Goal: Information Seeking & Learning: Learn about a topic

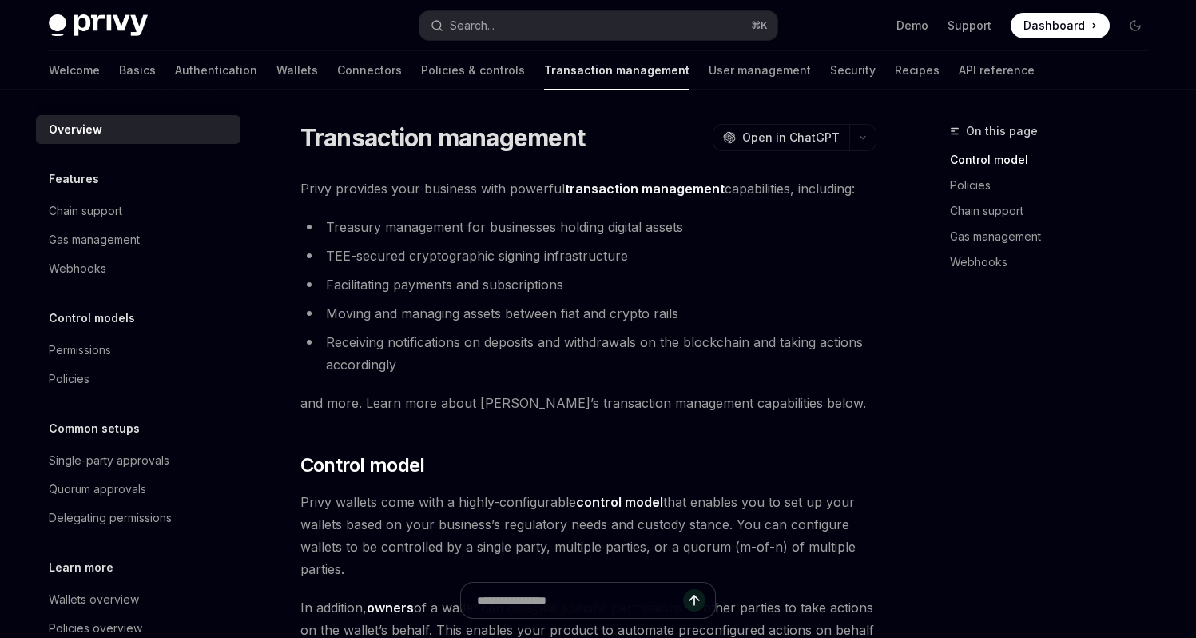
type textarea "*"
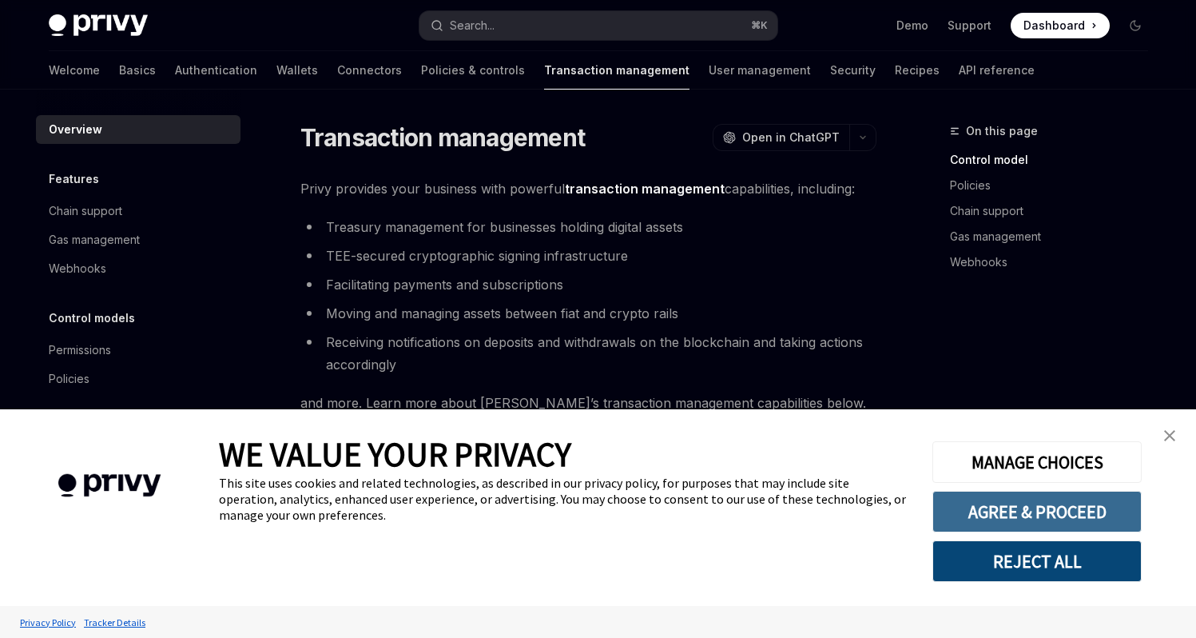
click at [1068, 511] on button "AGREE & PROCEED" at bounding box center [1037, 512] width 209 height 42
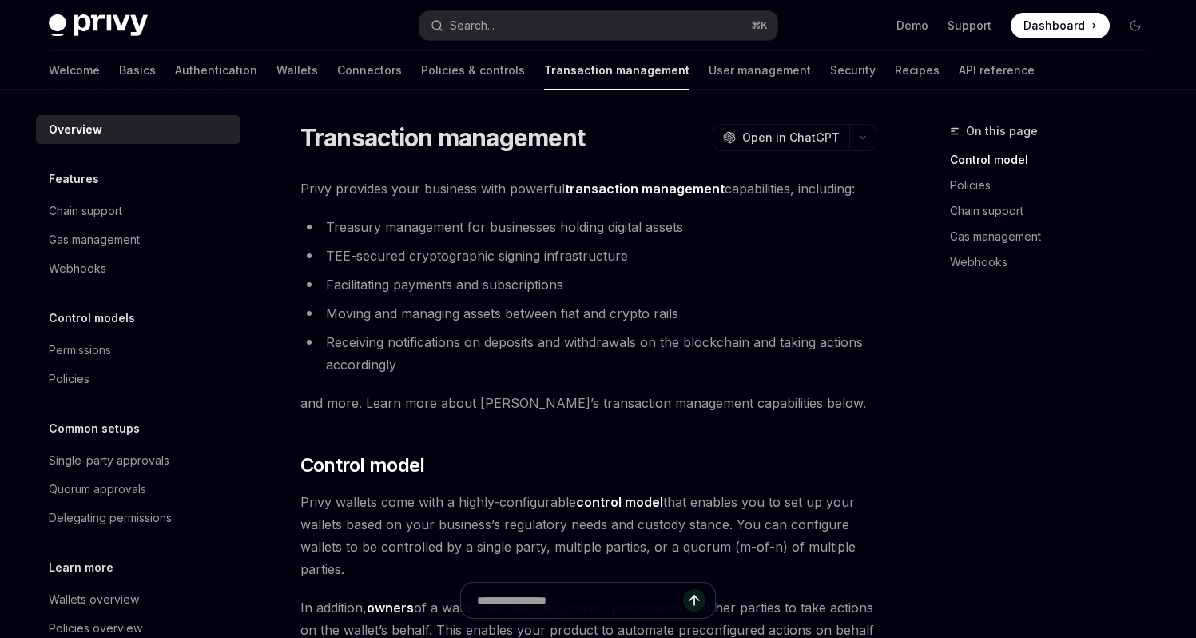
click at [702, 261] on li "TEE-secured cryptographic signing infrastructure" at bounding box center [588, 256] width 576 height 22
click at [742, 257] on li "TEE-secured cryptographic signing infrastructure" at bounding box center [588, 256] width 576 height 22
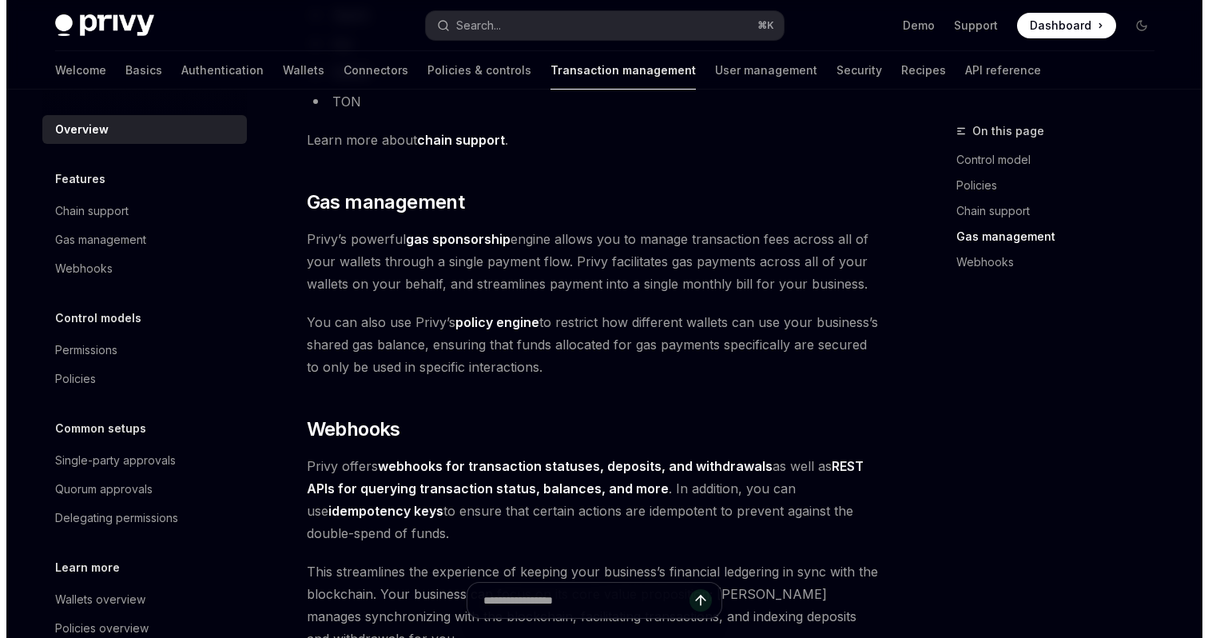
scroll to position [1366, 0]
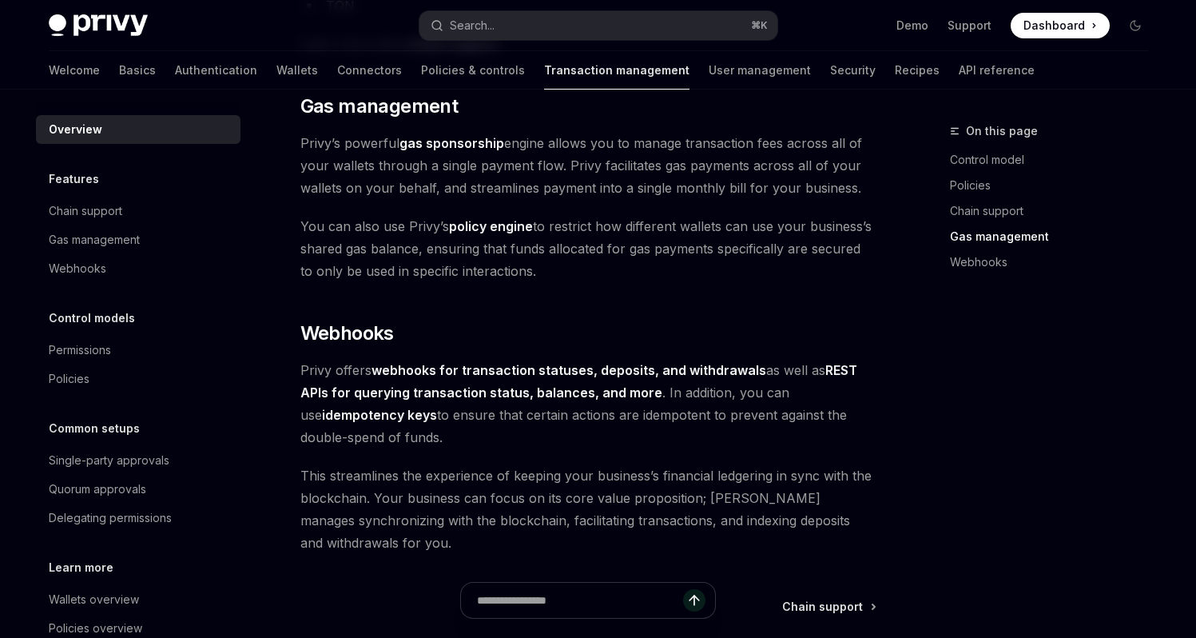
click at [408, 366] on strong "webhooks for transaction statuses, deposits, and withdrawals" at bounding box center [569, 370] width 395 height 16
copy strong "webhooks"
click at [484, 19] on div "Search..." at bounding box center [472, 25] width 45 height 19
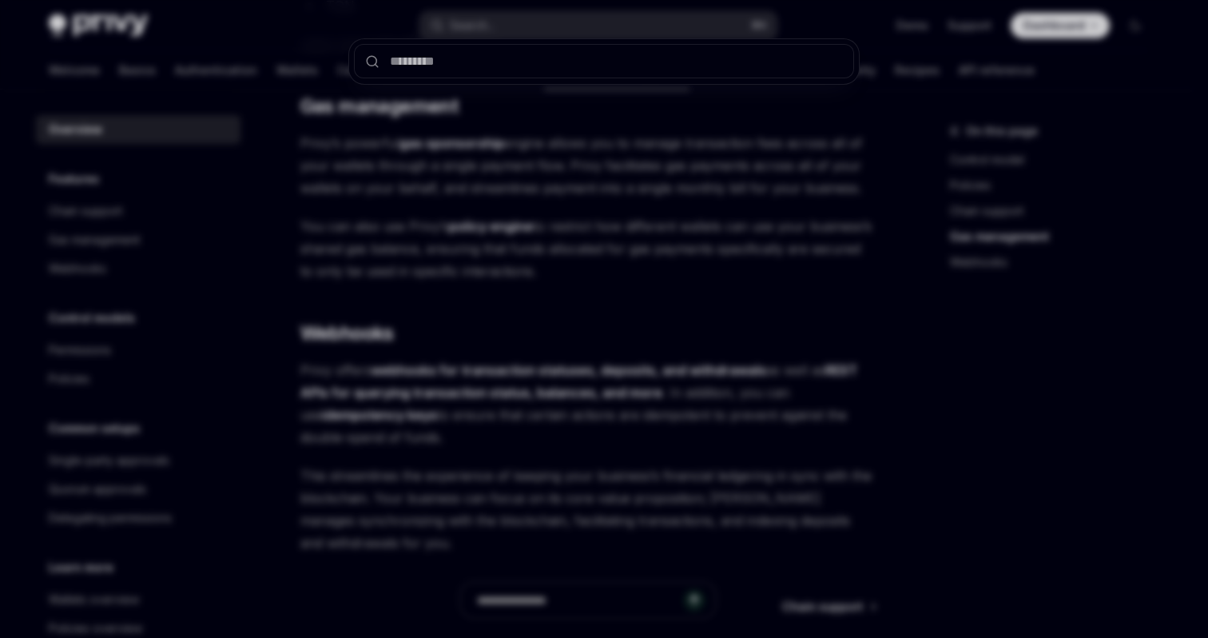
type input "********"
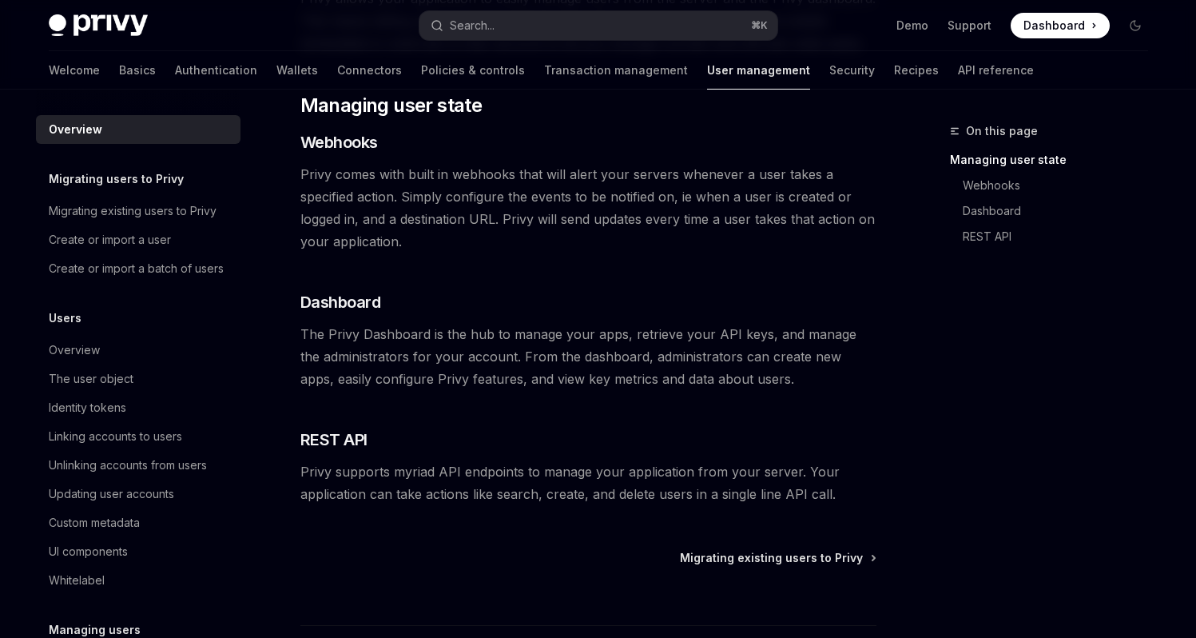
scroll to position [245, 0]
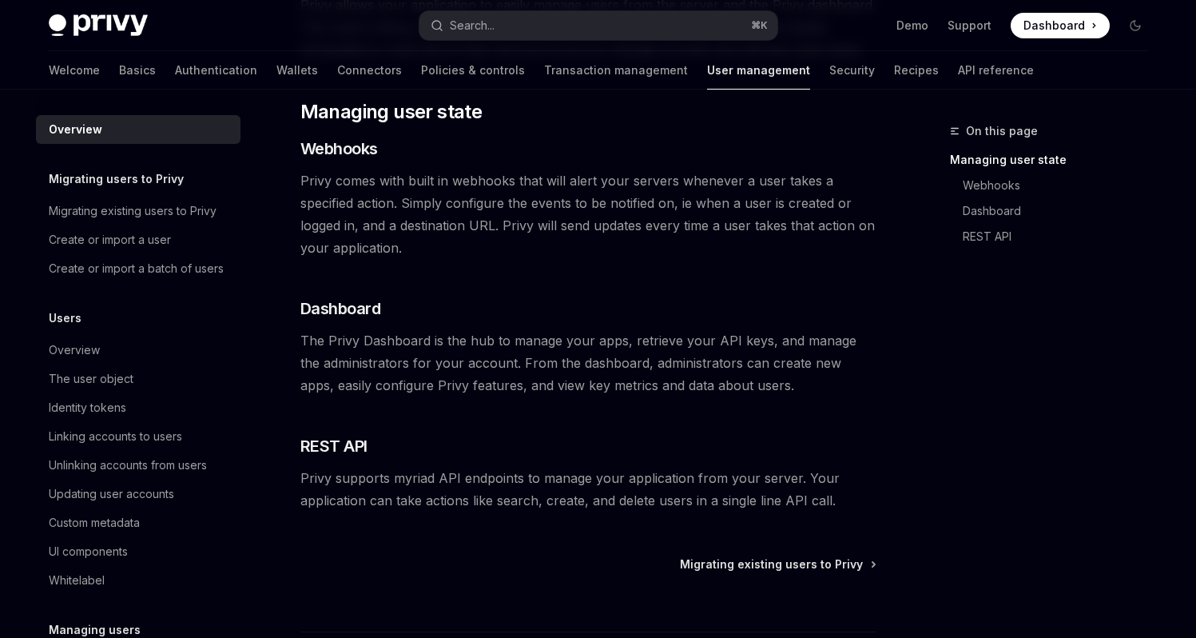
click at [239, 69] on div "Welcome Basics Authentication Wallets Connectors Policies & controls Transactio…" at bounding box center [541, 70] width 985 height 38
click at [277, 68] on link "Wallets" at bounding box center [298, 70] width 42 height 38
type textarea "*"
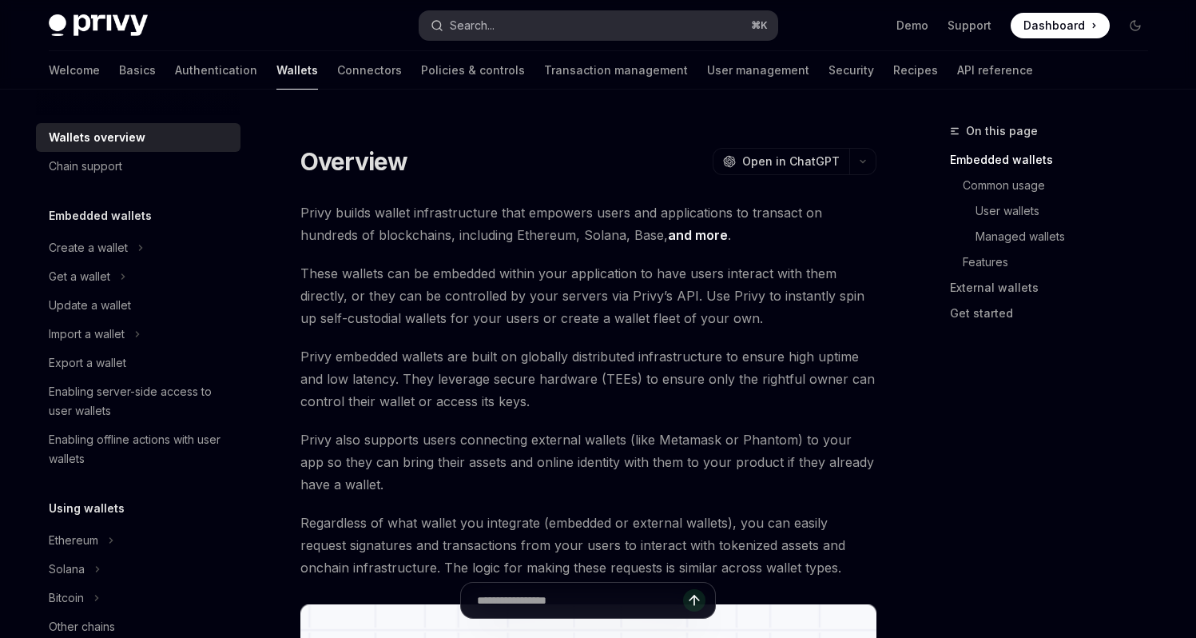
click at [511, 22] on button "Search... ⌘ K" at bounding box center [599, 25] width 358 height 29
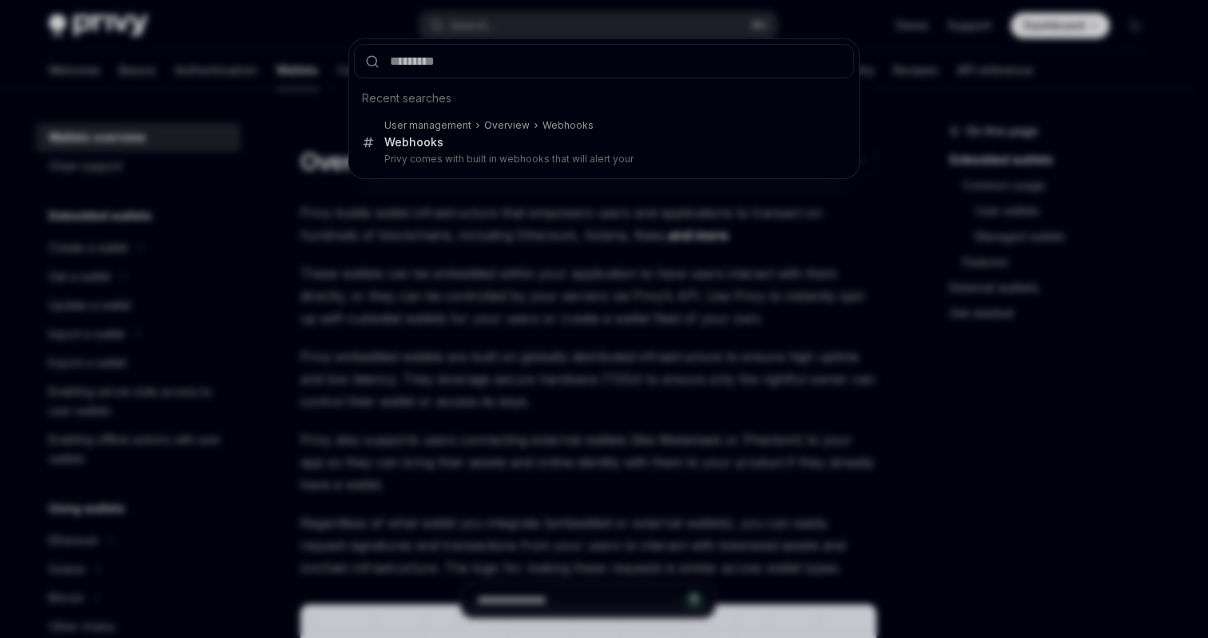
click at [570, 61] on input "text" at bounding box center [604, 61] width 500 height 34
type input "********"
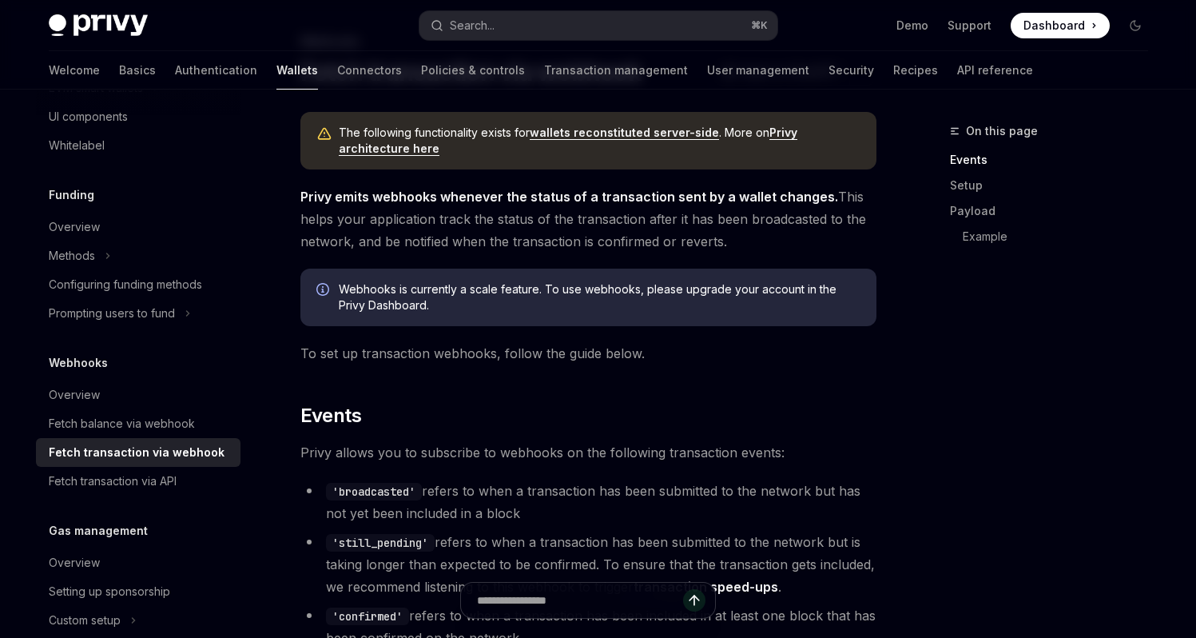
scroll to position [571, 0]
click at [117, 391] on div "Overview" at bounding box center [140, 391] width 182 height 19
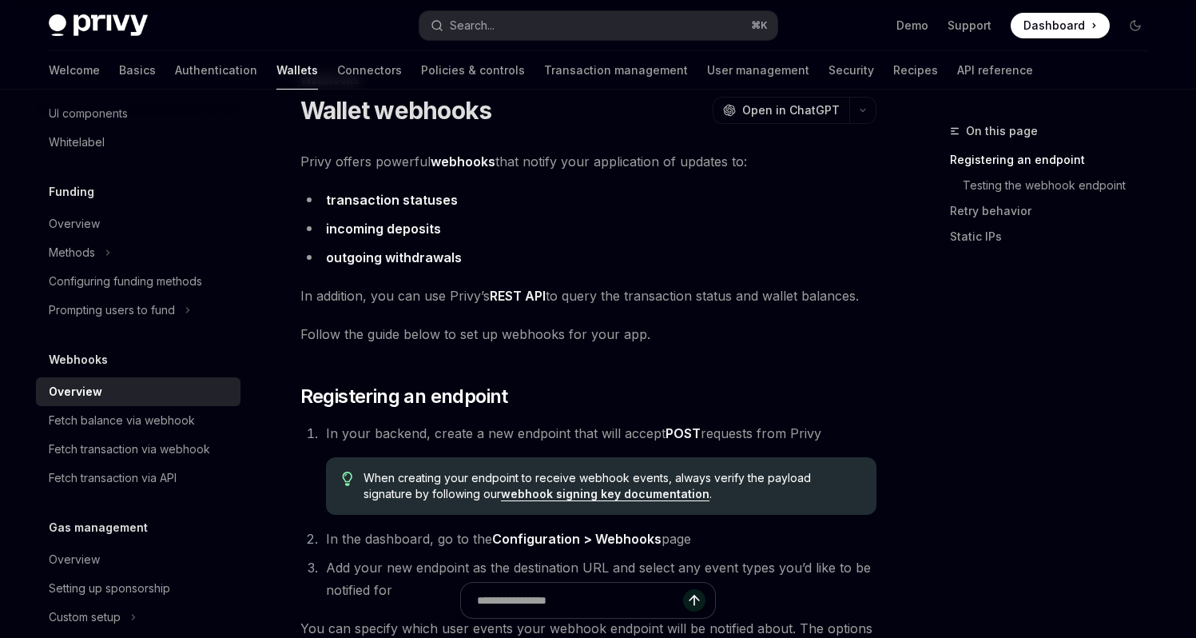
scroll to position [45, 0]
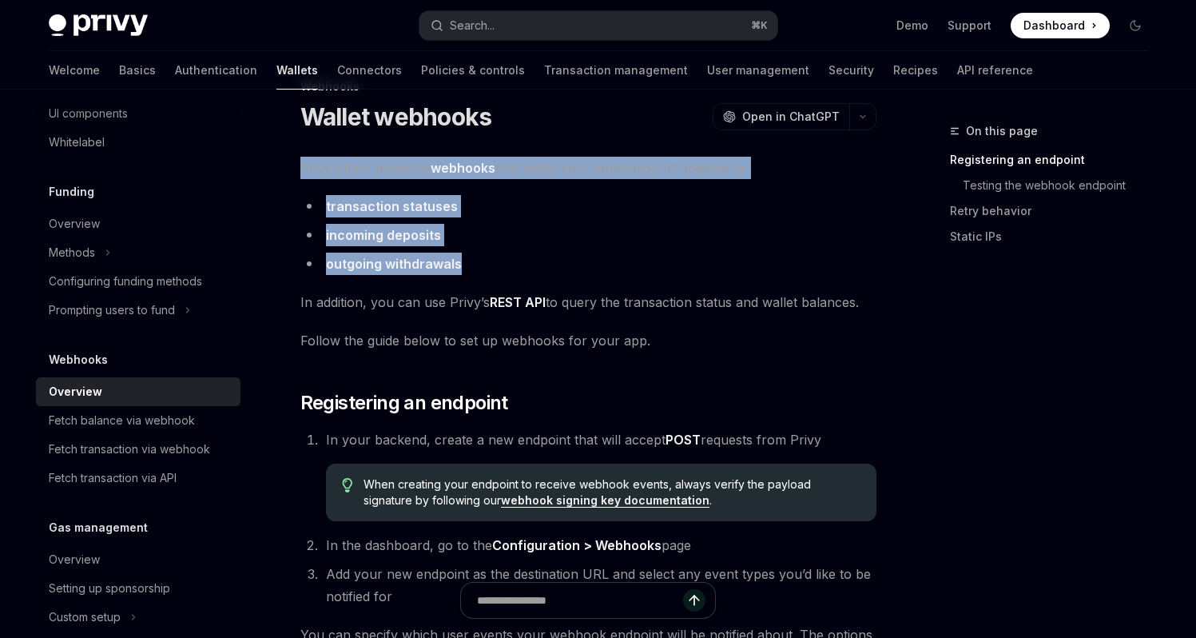
drag, startPoint x: 498, startPoint y: 265, endPoint x: 292, endPoint y: 168, distance: 228.1
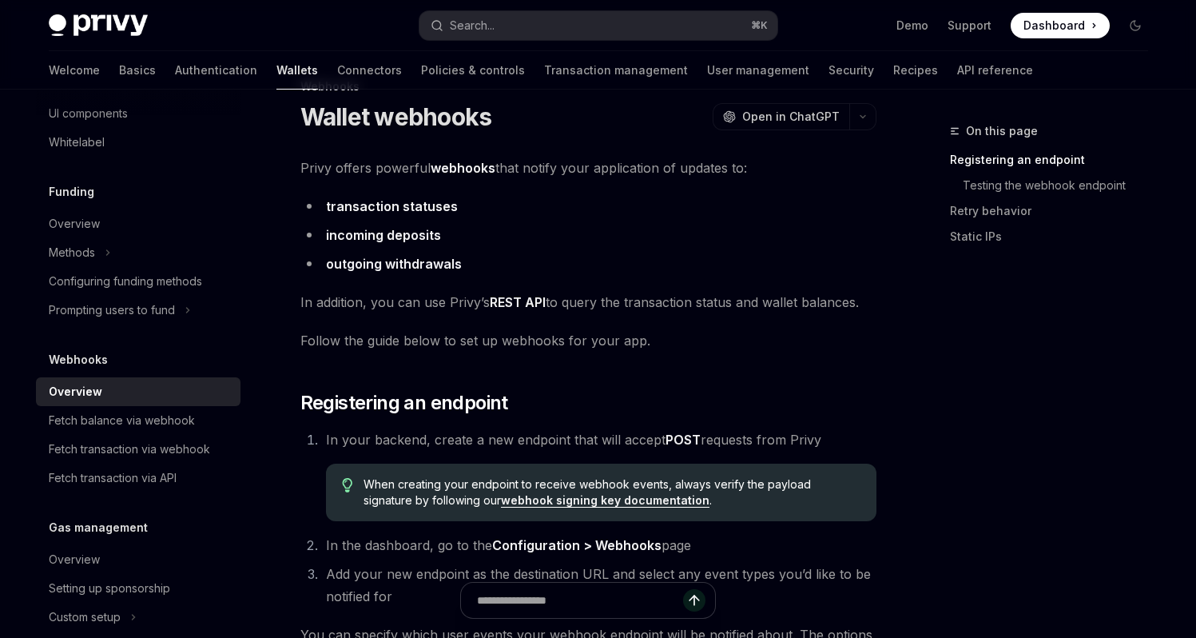
drag, startPoint x: 628, startPoint y: 201, endPoint x: 650, endPoint y: 209, distance: 22.7
click at [628, 201] on li "transaction statuses" at bounding box center [588, 206] width 576 height 22
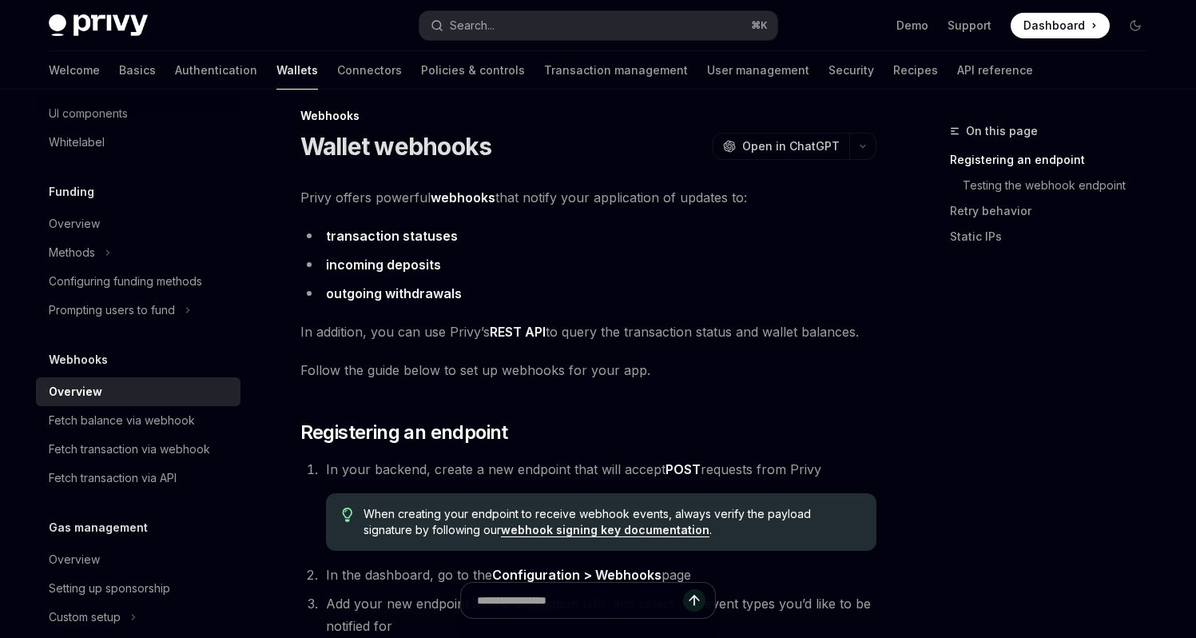
scroll to position [16, 0]
drag, startPoint x: 925, startPoint y: 296, endPoint x: 877, endPoint y: 288, distance: 47.7
click at [875, 288] on li "outgoing withdrawals" at bounding box center [588, 292] width 576 height 22
click at [1048, 358] on div "On this page Registering an endpoint Testing the webhook endpoint Retry behavio…" at bounding box center [1039, 379] width 243 height 516
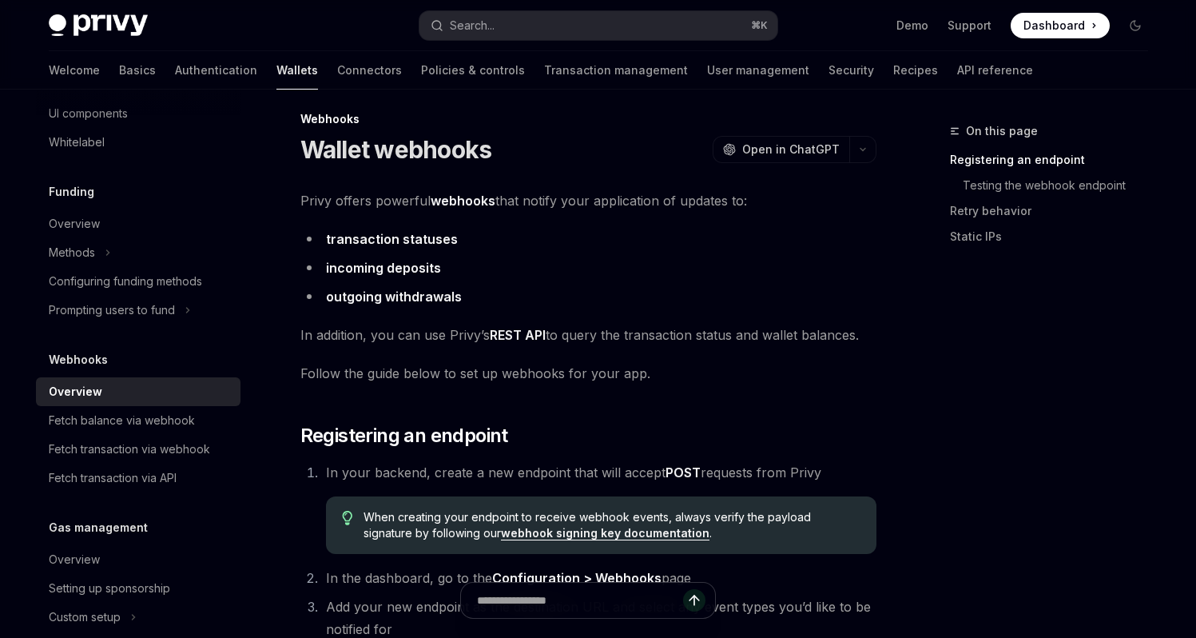
click at [333, 268] on link "incoming deposits" at bounding box center [383, 268] width 115 height 17
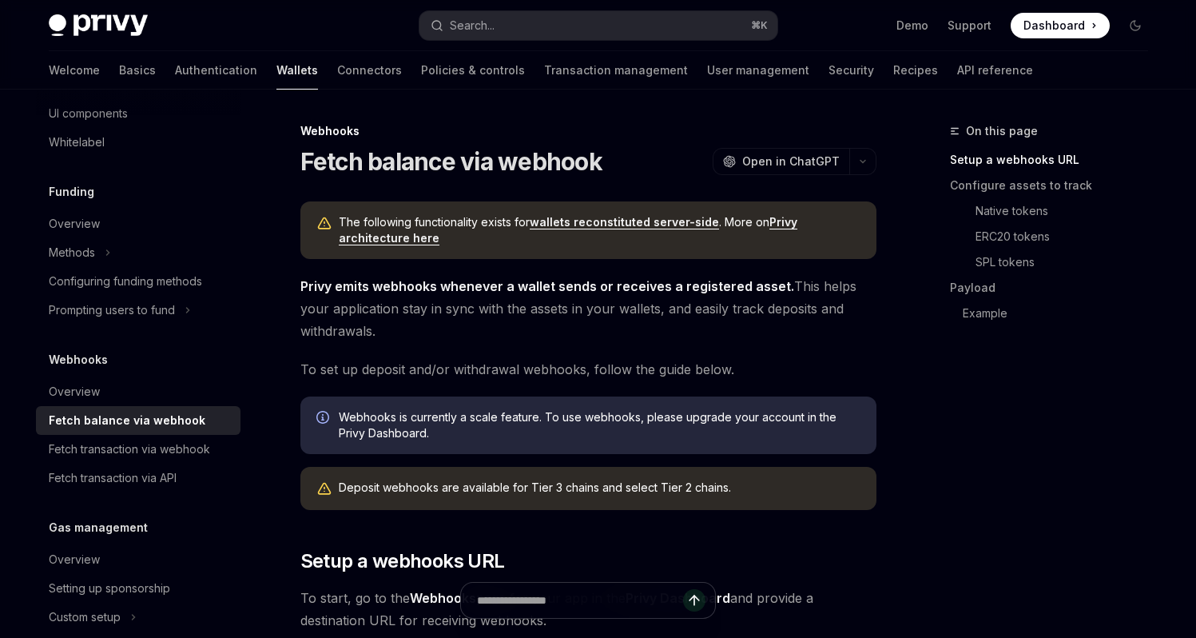
click at [615, 287] on strong "Privy emits webhooks whenever a wallet sends or receives a registered asset." at bounding box center [547, 286] width 494 height 16
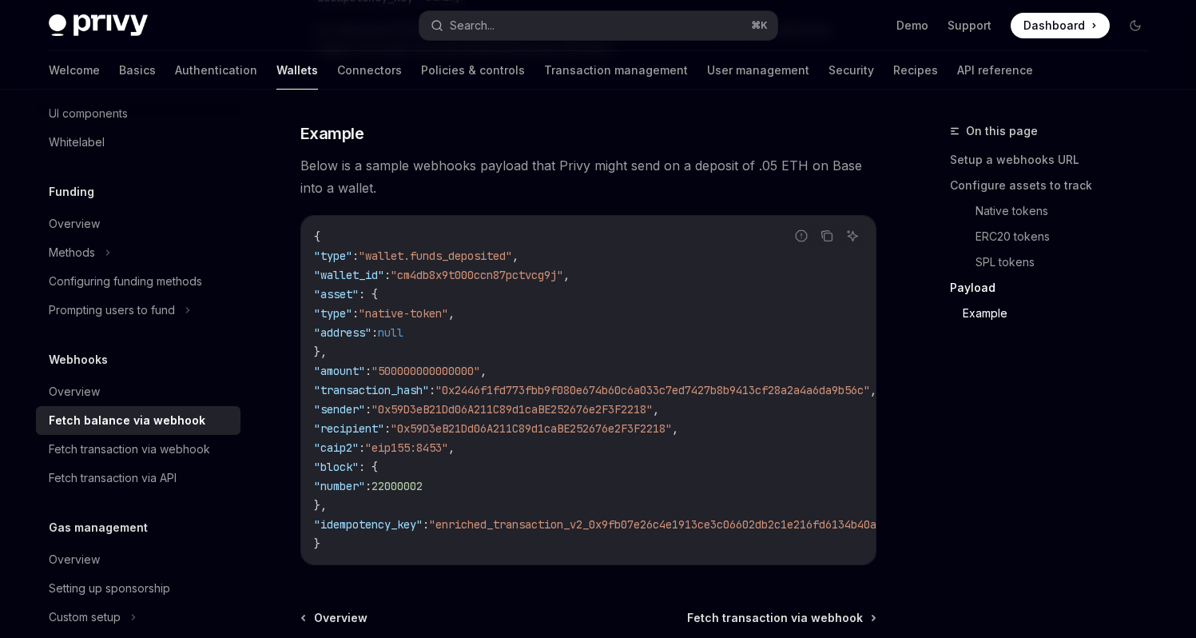
scroll to position [2693, 0]
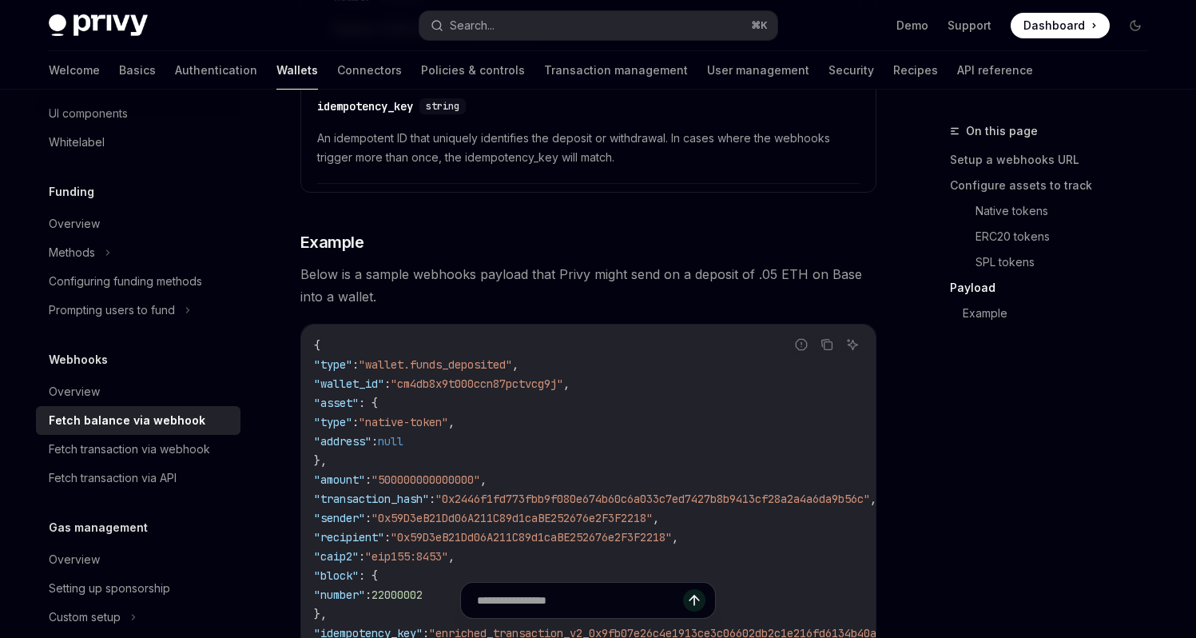
click at [602, 294] on span "Below is a sample webhooks payload that Privy might send on a deposit of .05 ET…" at bounding box center [588, 285] width 576 height 45
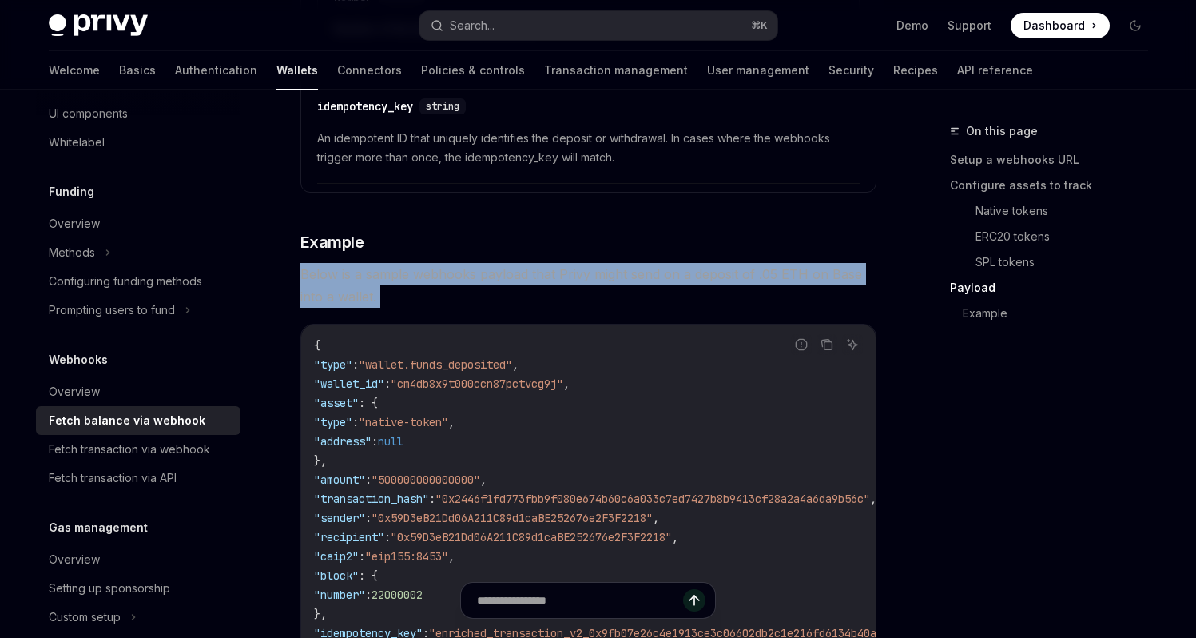
click at [602, 294] on span "Below is a sample webhooks payload that Privy might send on a deposit of .05 ET…" at bounding box center [588, 285] width 576 height 45
click at [702, 300] on span "Below is a sample webhooks payload that Privy might send on a deposit of .05 ET…" at bounding box center [588, 285] width 576 height 45
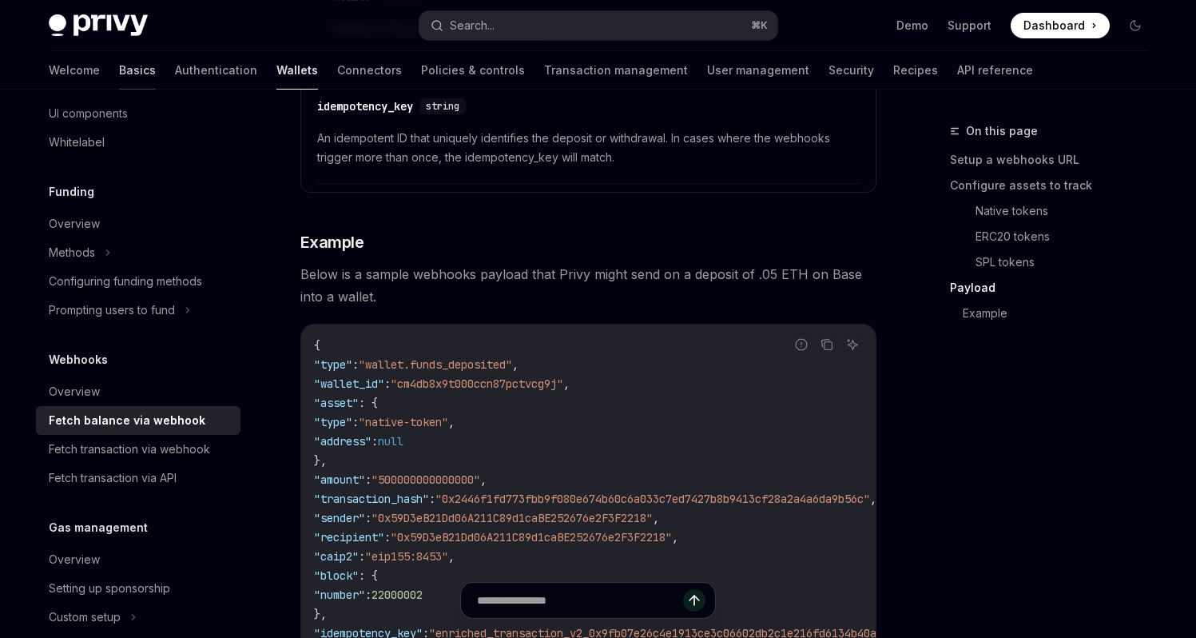
click at [119, 68] on link "Basics" at bounding box center [137, 70] width 37 height 38
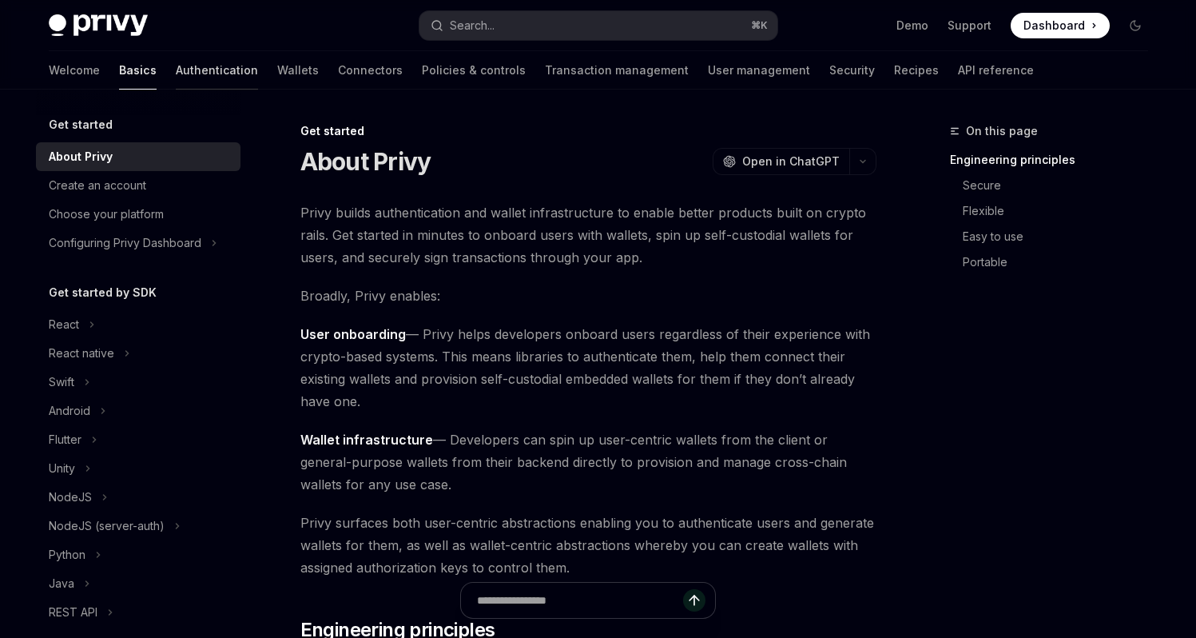
click at [176, 69] on link "Authentication" at bounding box center [217, 70] width 82 height 38
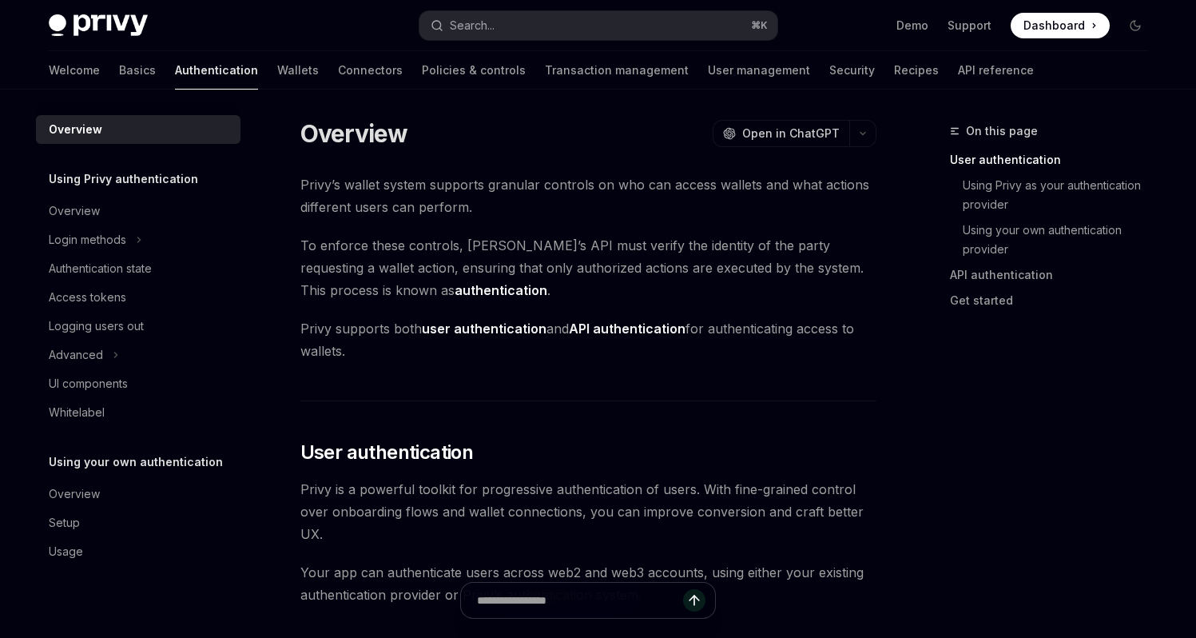
scroll to position [6, 0]
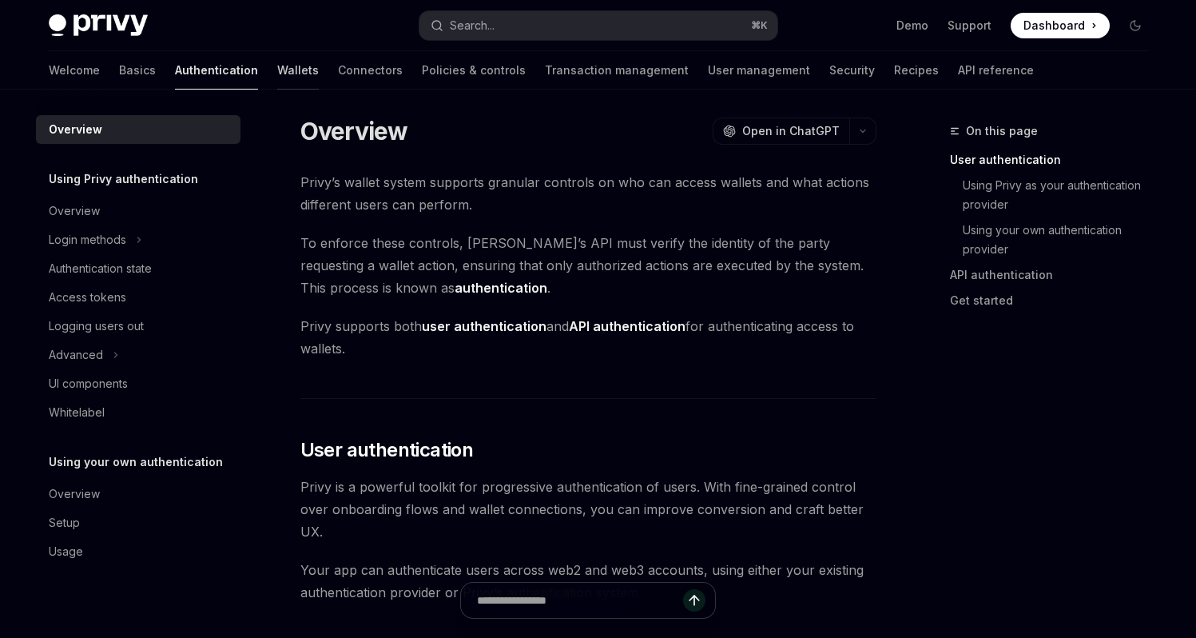
click at [277, 66] on link "Wallets" at bounding box center [298, 70] width 42 height 38
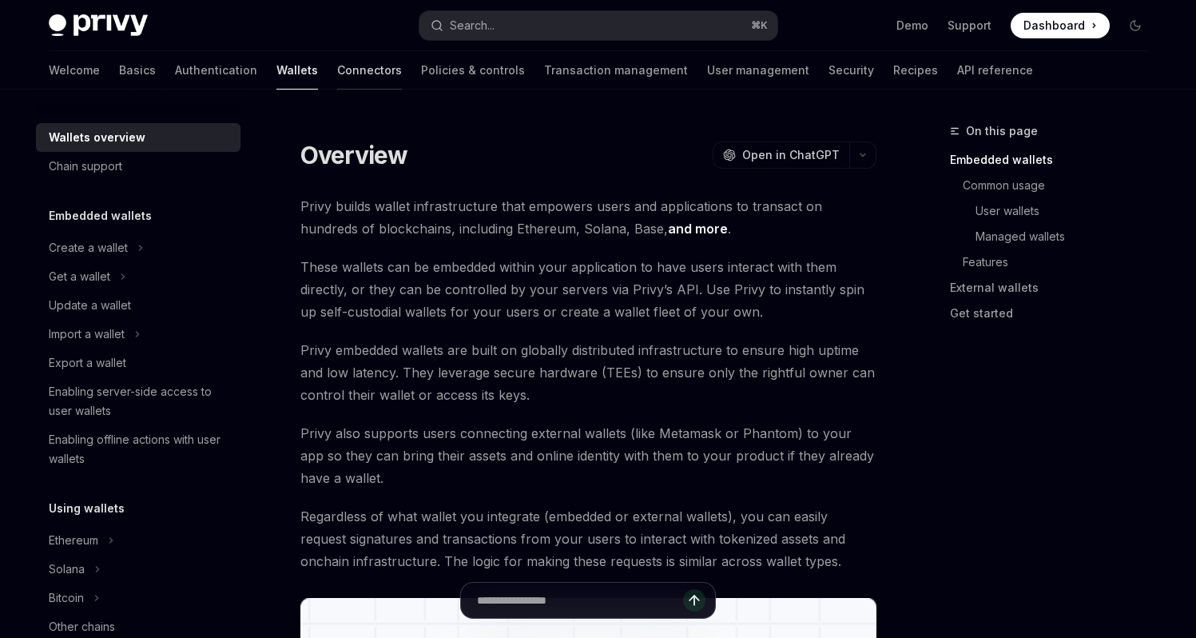
click at [337, 68] on link "Connectors" at bounding box center [369, 70] width 65 height 38
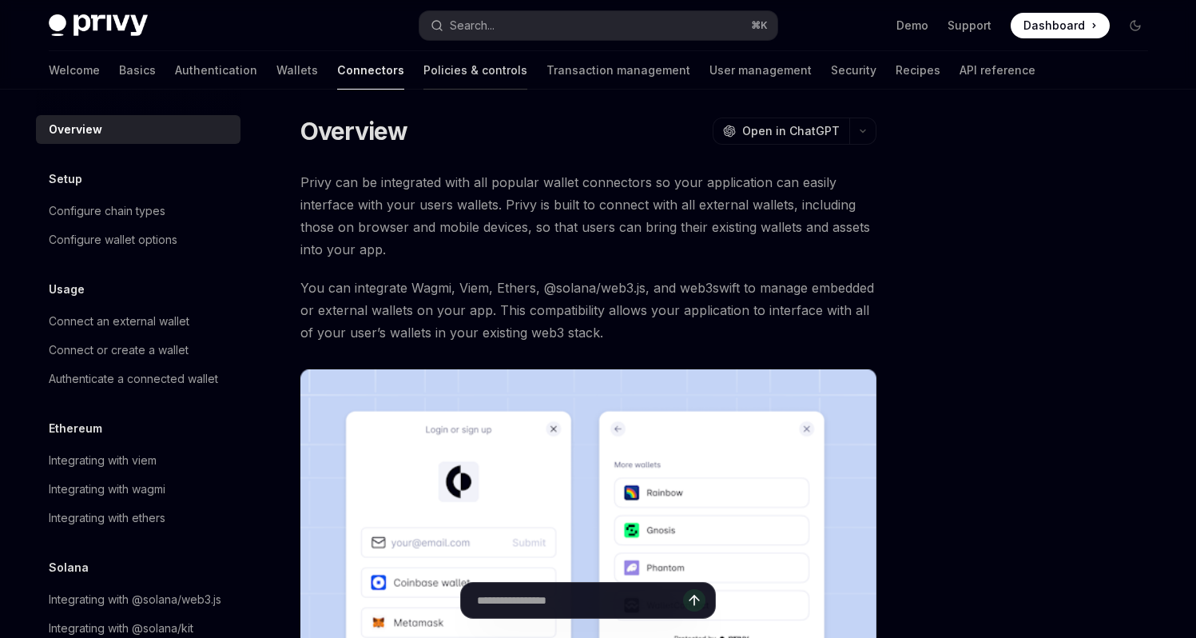
click at [424, 68] on link "Policies & controls" at bounding box center [476, 70] width 104 height 38
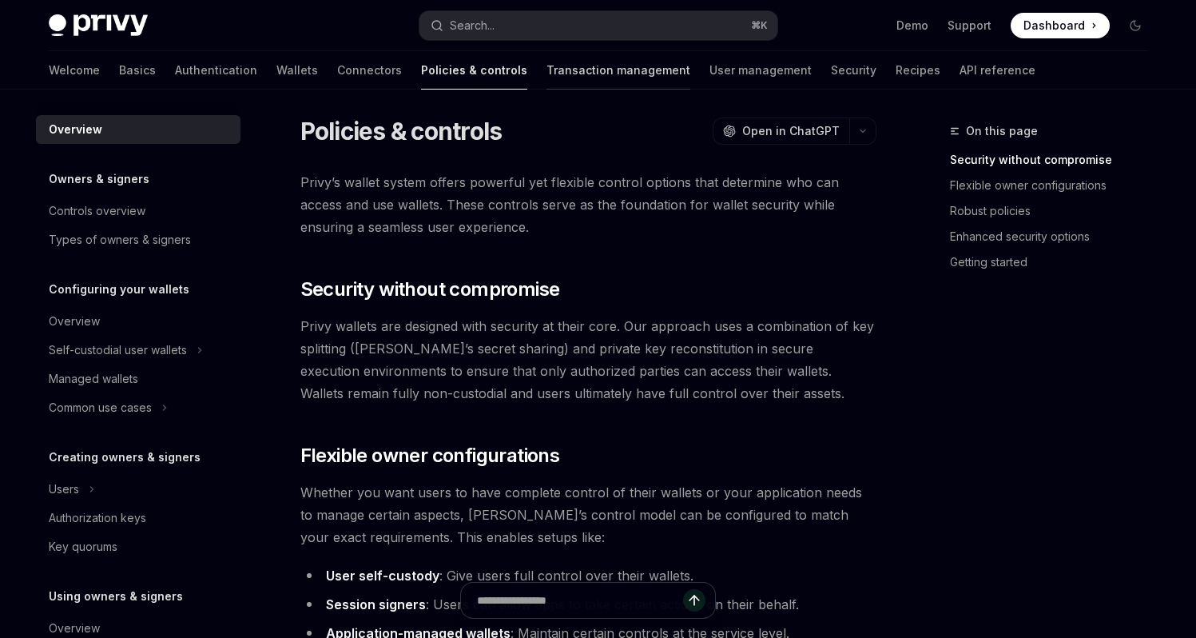
click at [547, 70] on link "Transaction management" at bounding box center [619, 70] width 144 height 38
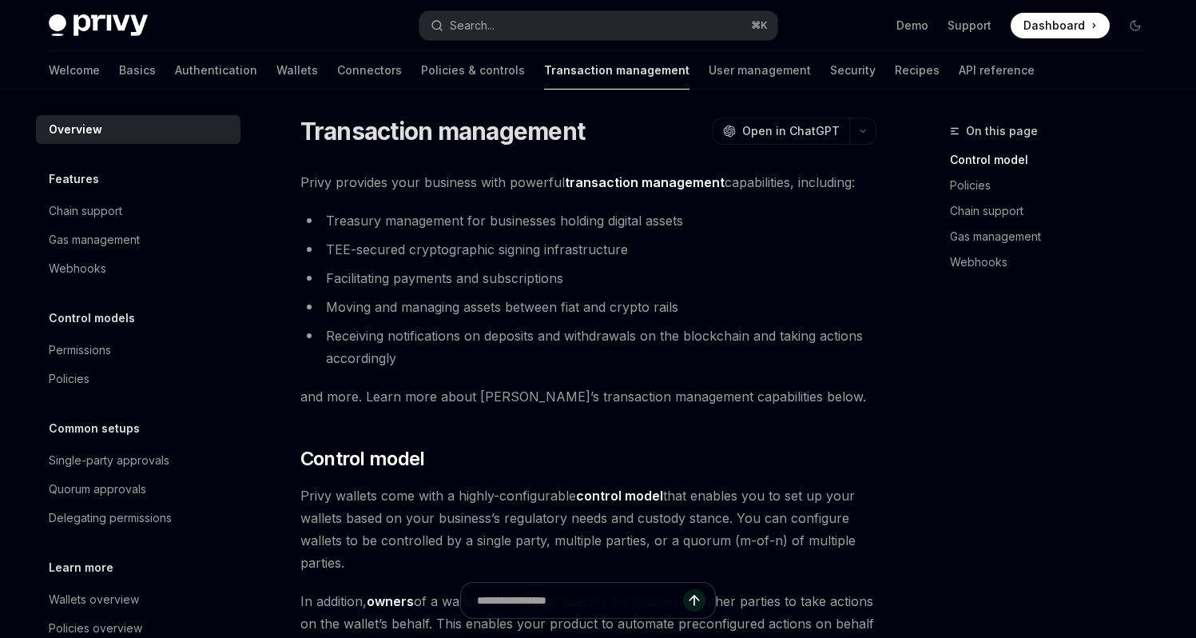
click at [709, 70] on link "User management" at bounding box center [760, 70] width 102 height 38
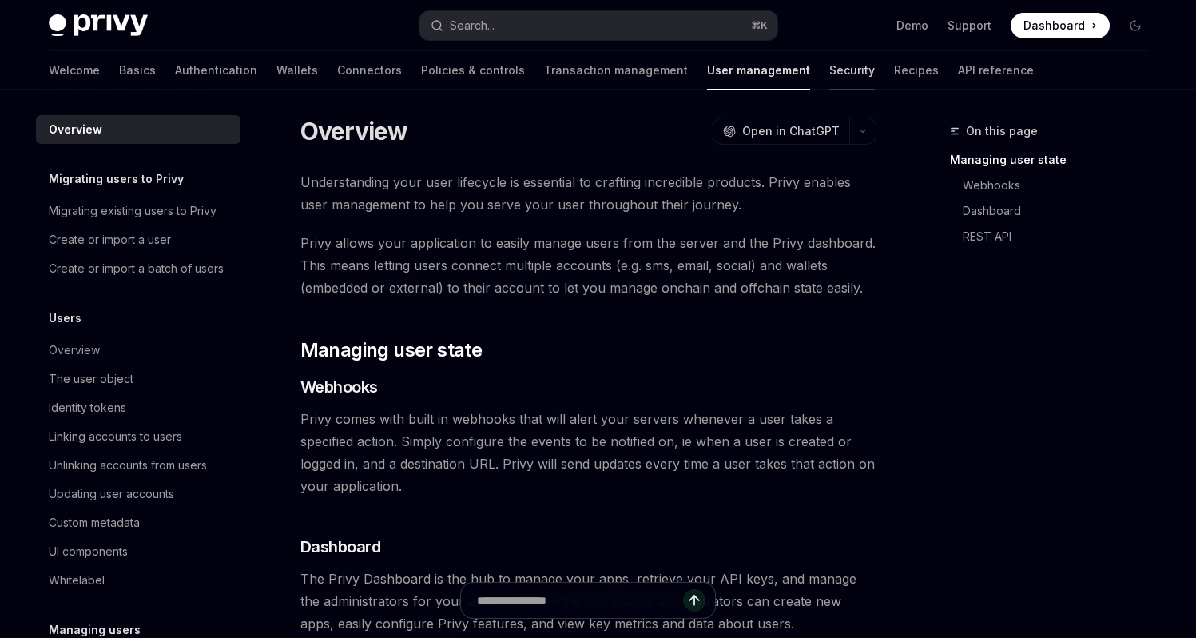
click at [830, 69] on link "Security" at bounding box center [853, 70] width 46 height 38
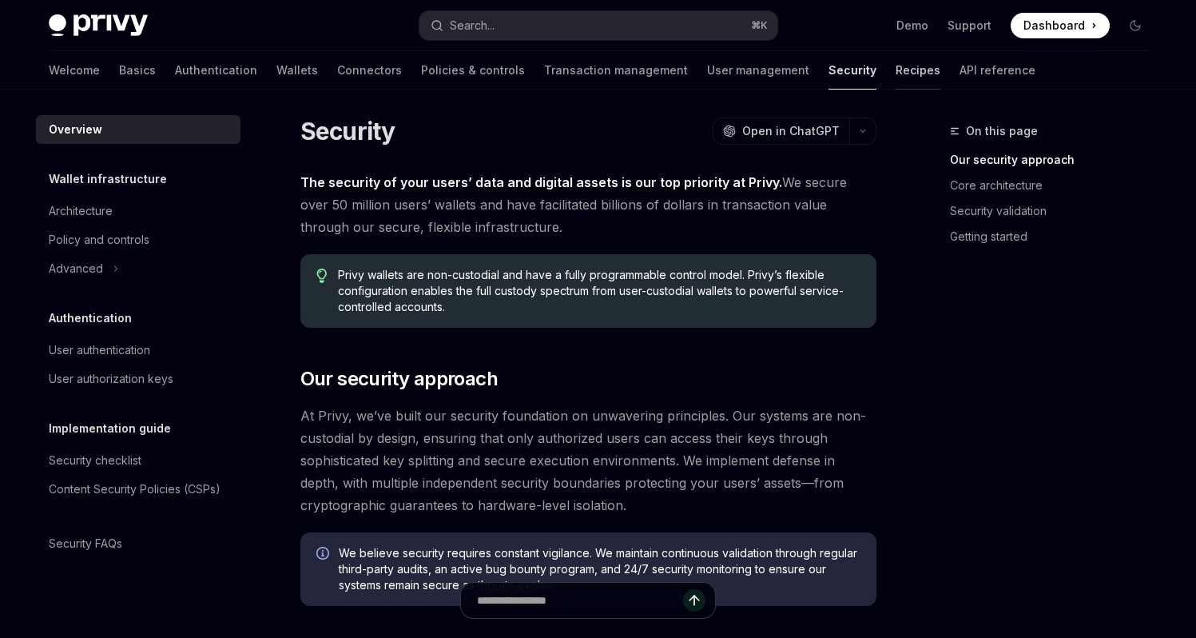
click at [896, 69] on link "Recipes" at bounding box center [918, 70] width 45 height 38
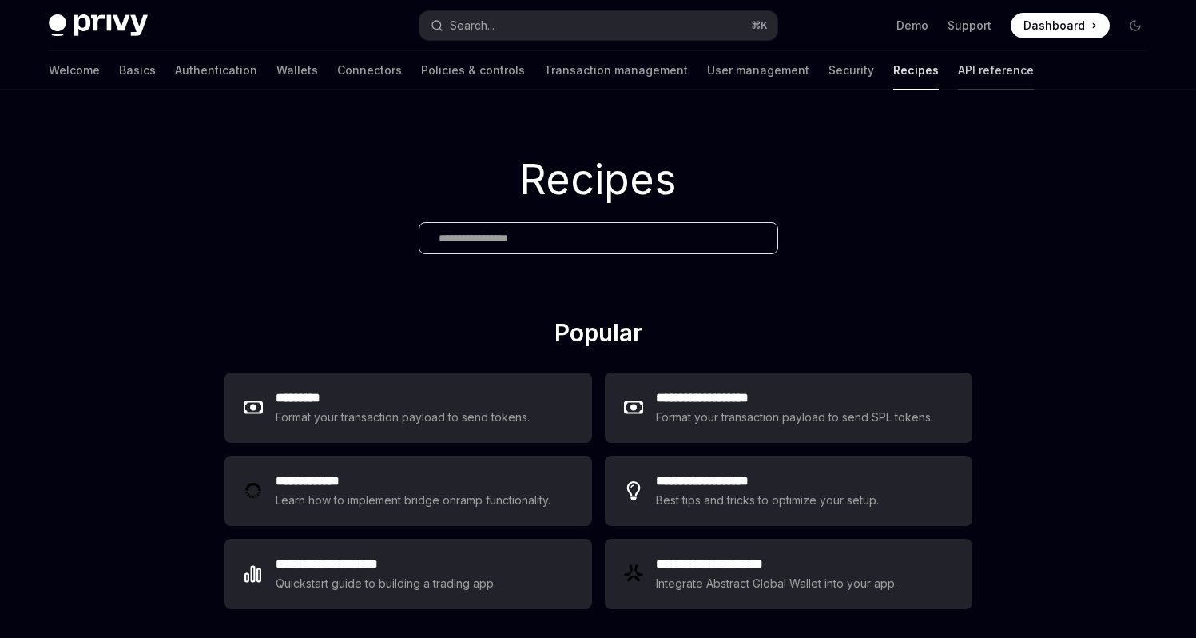
click at [958, 70] on link "API reference" at bounding box center [996, 70] width 76 height 38
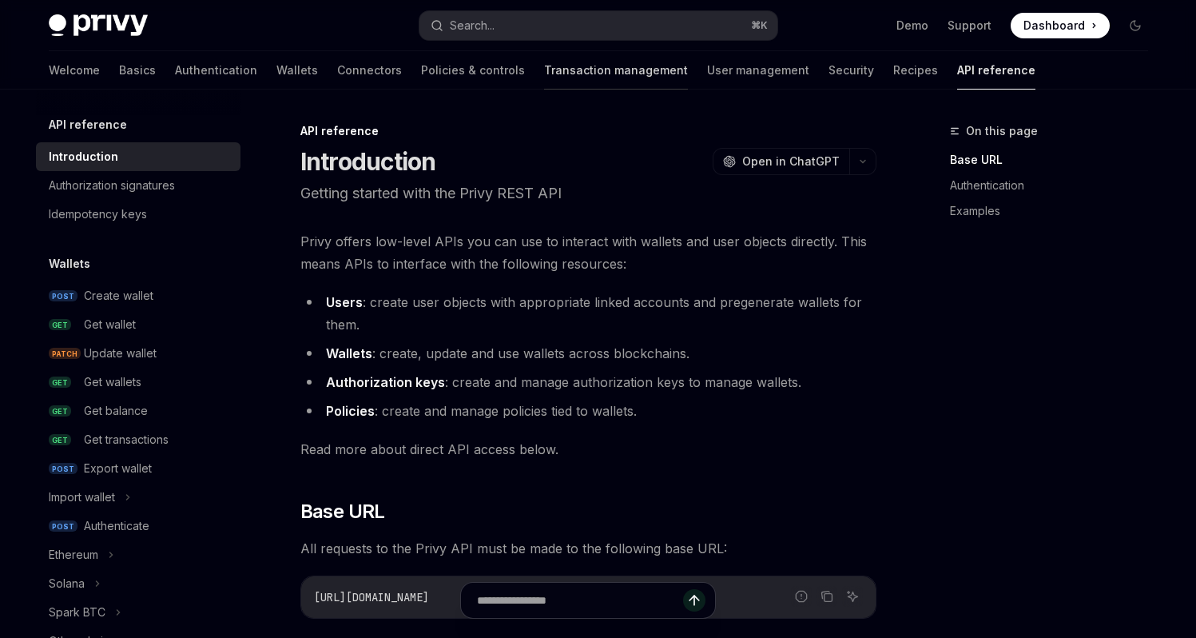
click at [544, 63] on link "Transaction management" at bounding box center [616, 70] width 144 height 38
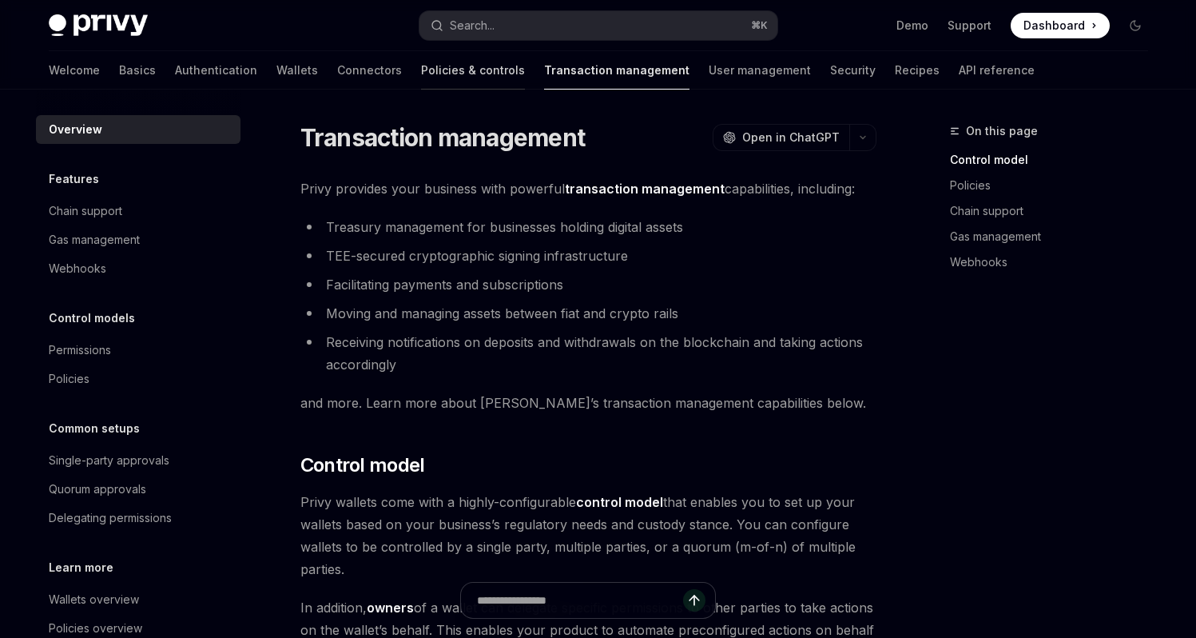
click at [421, 69] on link "Policies & controls" at bounding box center [473, 70] width 104 height 38
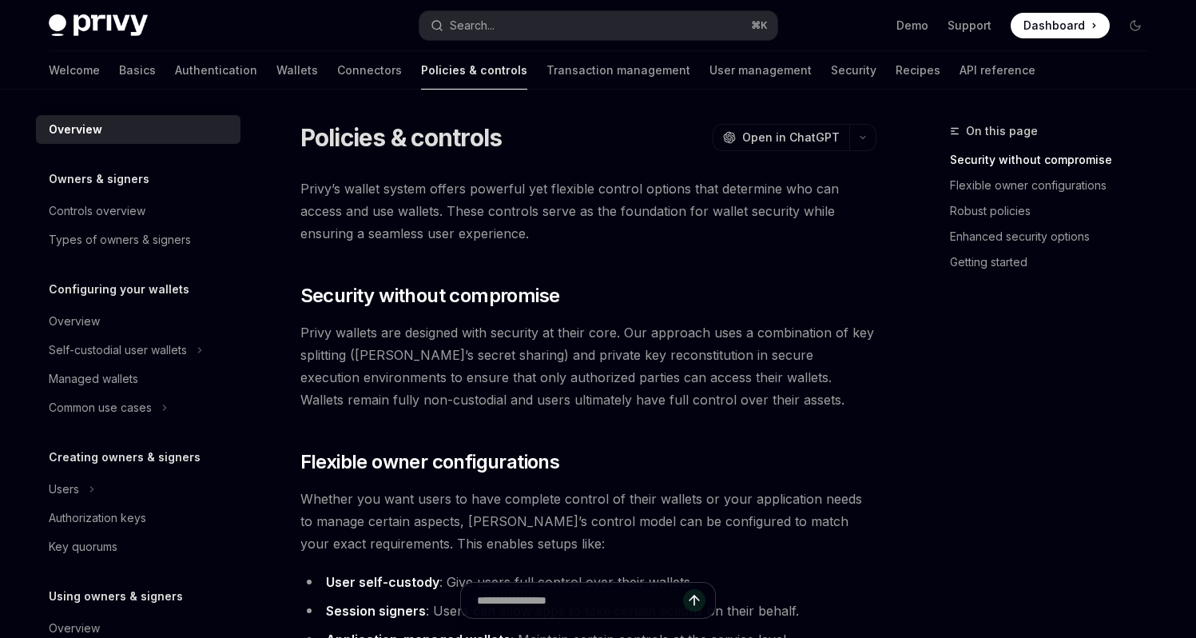
click at [249, 68] on div "Welcome Basics Authentication Wallets Connectors Policies & controls Transactio…" at bounding box center [542, 70] width 987 height 38
click at [337, 68] on link "Connectors" at bounding box center [369, 70] width 65 height 38
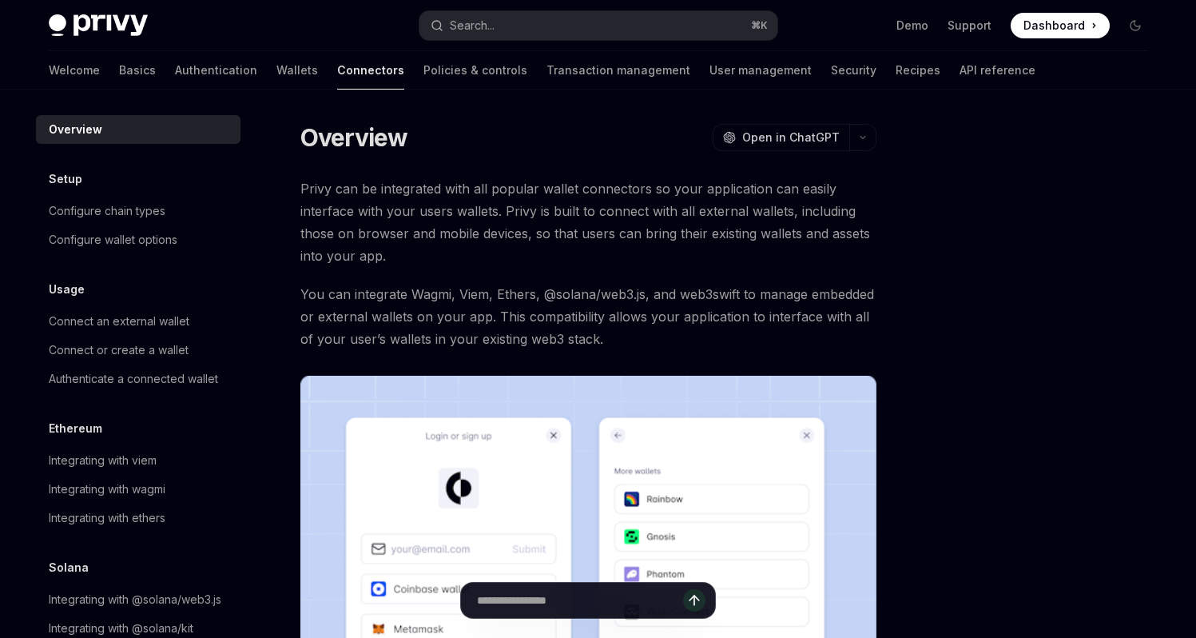
drag, startPoint x: 583, startPoint y: 161, endPoint x: 509, endPoint y: 149, distance: 74.5
click at [509, 149] on div "Overview OpenAI Open in ChatGPT" at bounding box center [588, 137] width 576 height 29
click at [277, 67] on link "Wallets" at bounding box center [298, 70] width 42 height 38
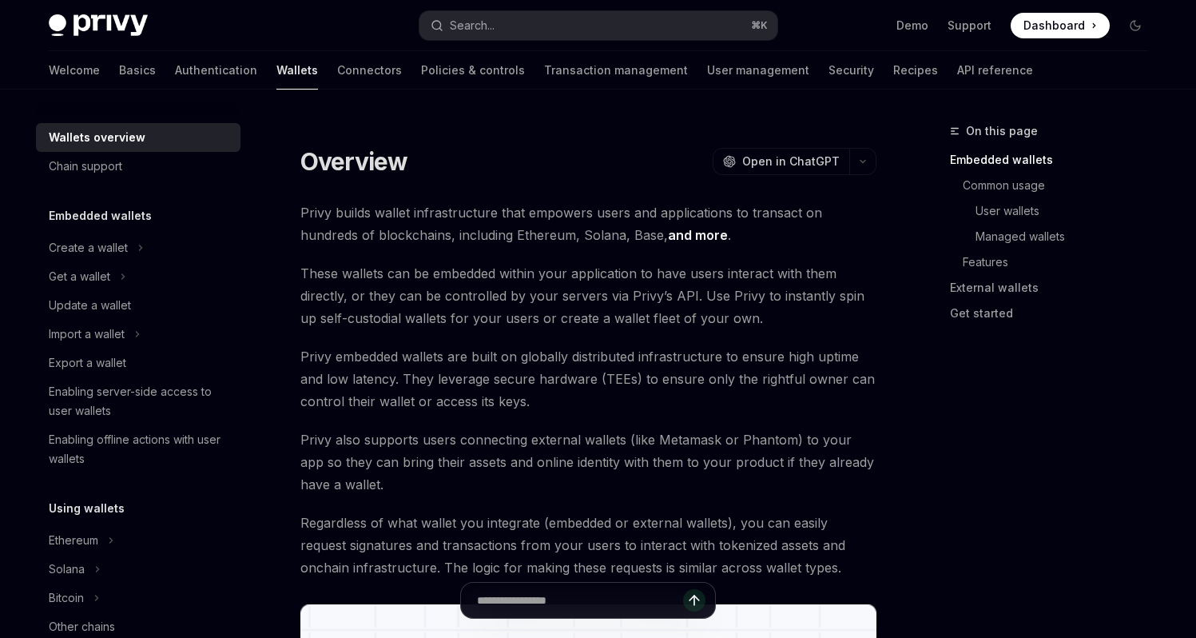
click at [175, 66] on link "Authentication" at bounding box center [216, 70] width 82 height 38
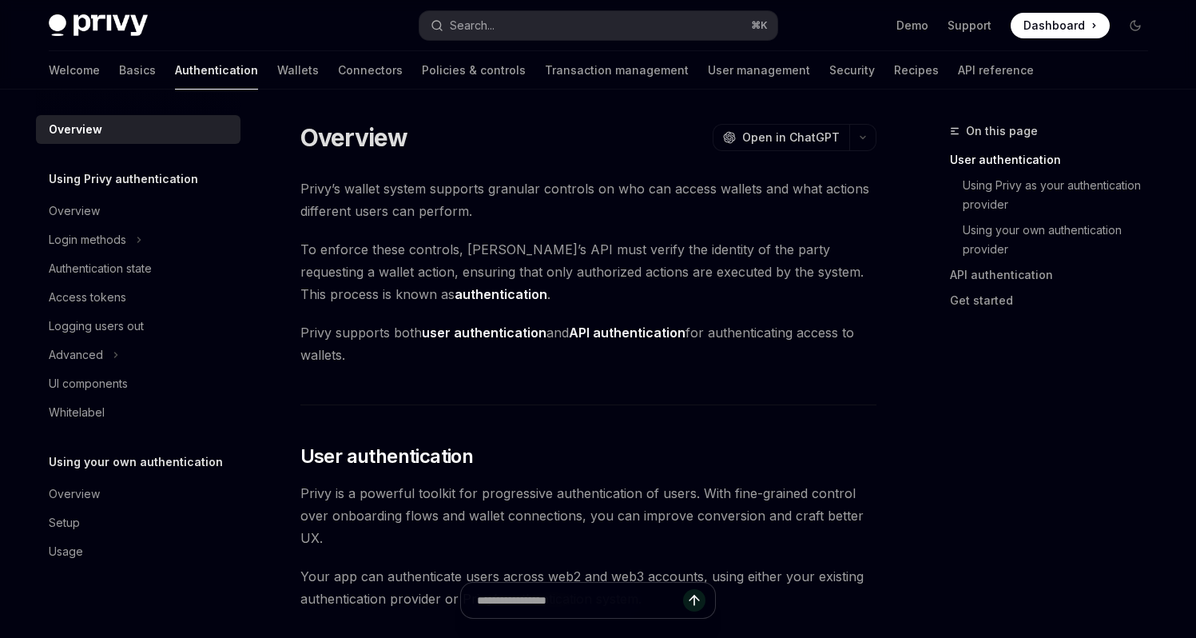
click at [119, 71] on link "Basics" at bounding box center [137, 70] width 37 height 38
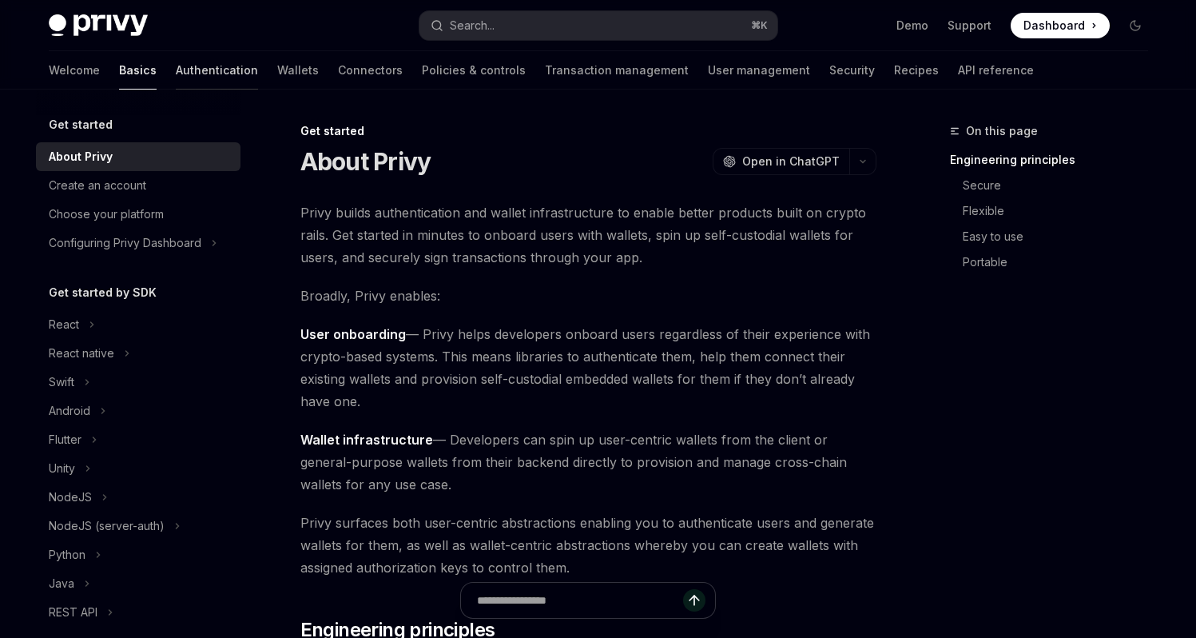
click at [176, 70] on link "Authentication" at bounding box center [217, 70] width 82 height 38
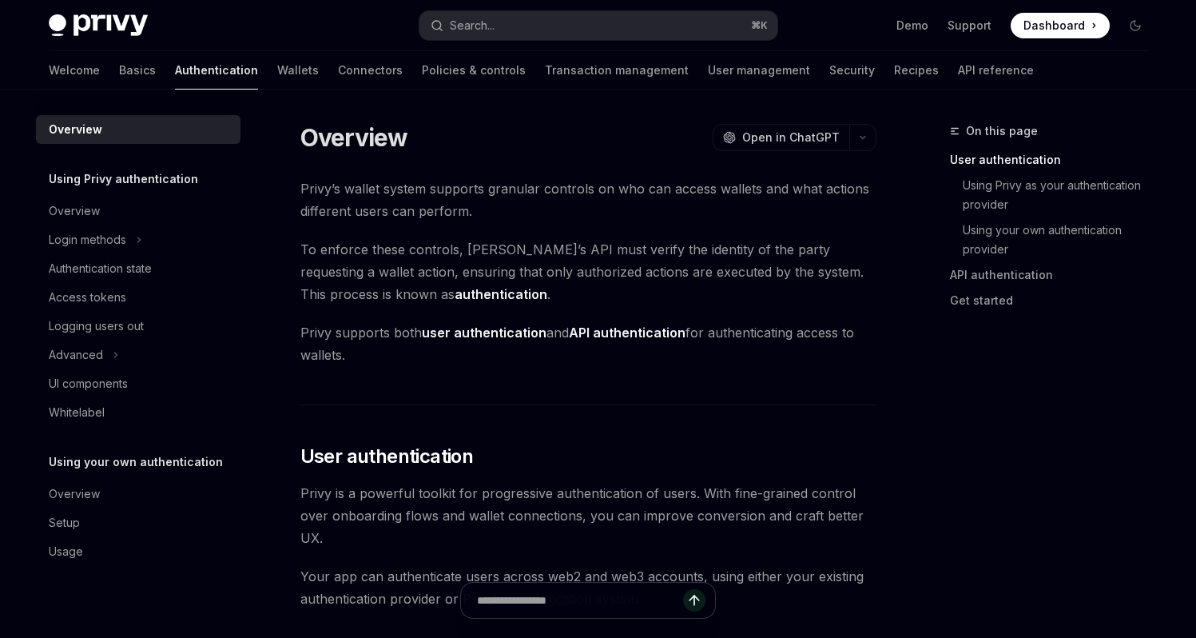
click at [119, 70] on link "Basics" at bounding box center [137, 70] width 37 height 38
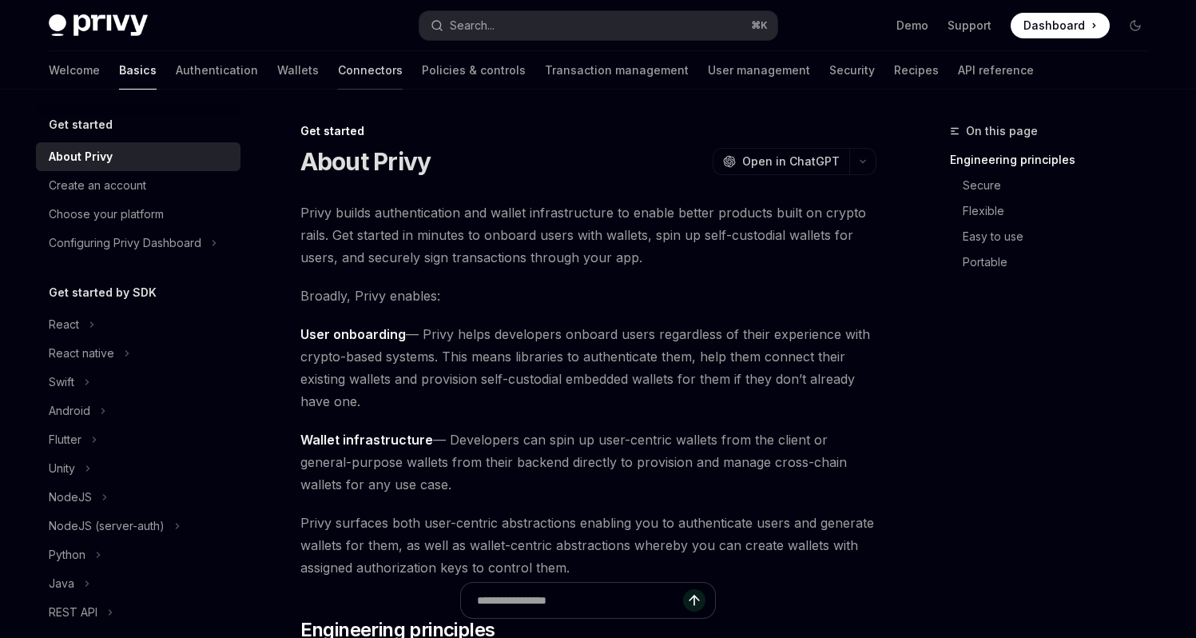
click at [338, 71] on link "Connectors" at bounding box center [370, 70] width 65 height 38
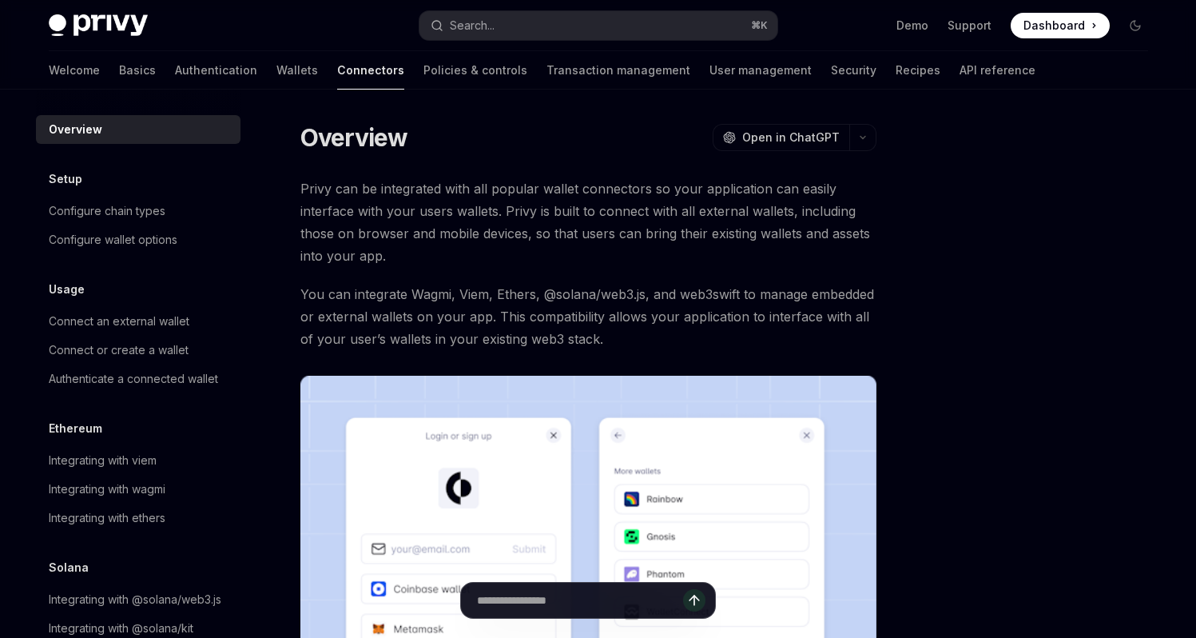
click at [370, 209] on span "Privy can be integrated with all popular wallet connectors so your application …" at bounding box center [588, 222] width 576 height 90
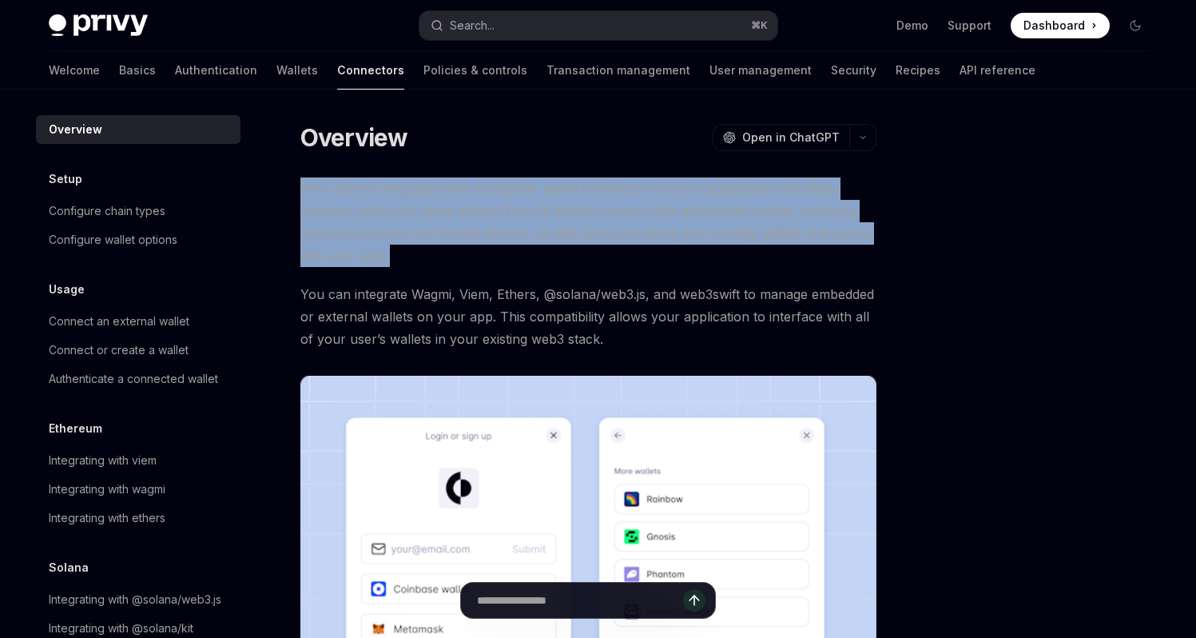
click at [370, 209] on span "Privy can be integrated with all popular wallet connectors so your application …" at bounding box center [588, 222] width 576 height 90
click at [561, 227] on span "Privy can be integrated with all popular wallet connectors so your application …" at bounding box center [588, 222] width 576 height 90
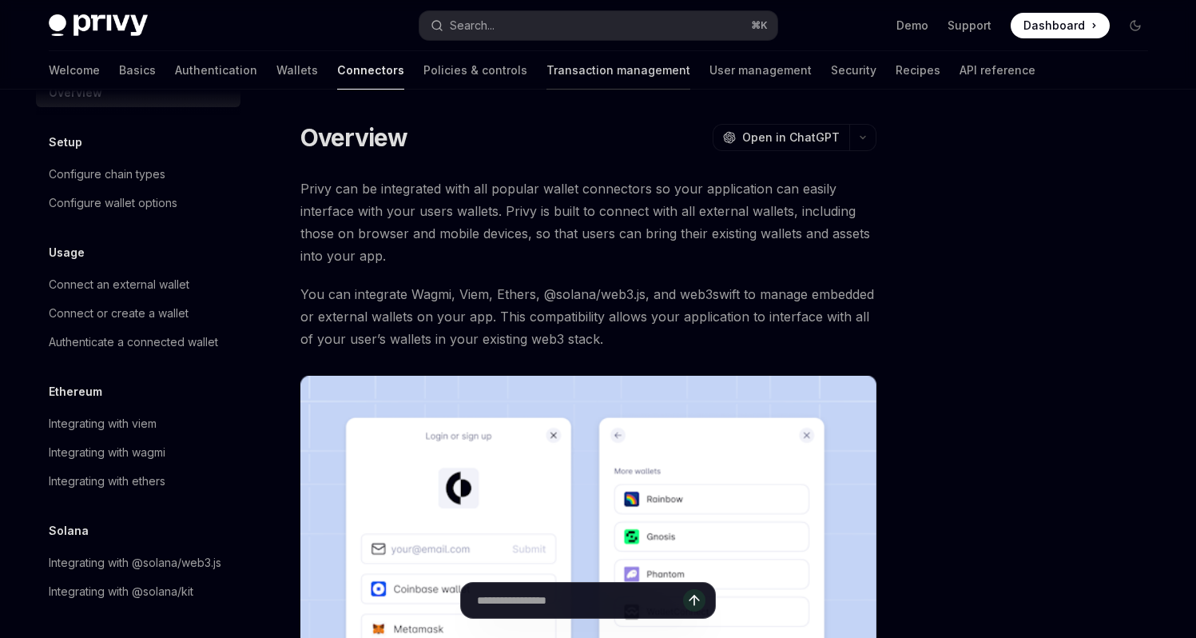
click at [547, 76] on link "Transaction management" at bounding box center [619, 70] width 144 height 38
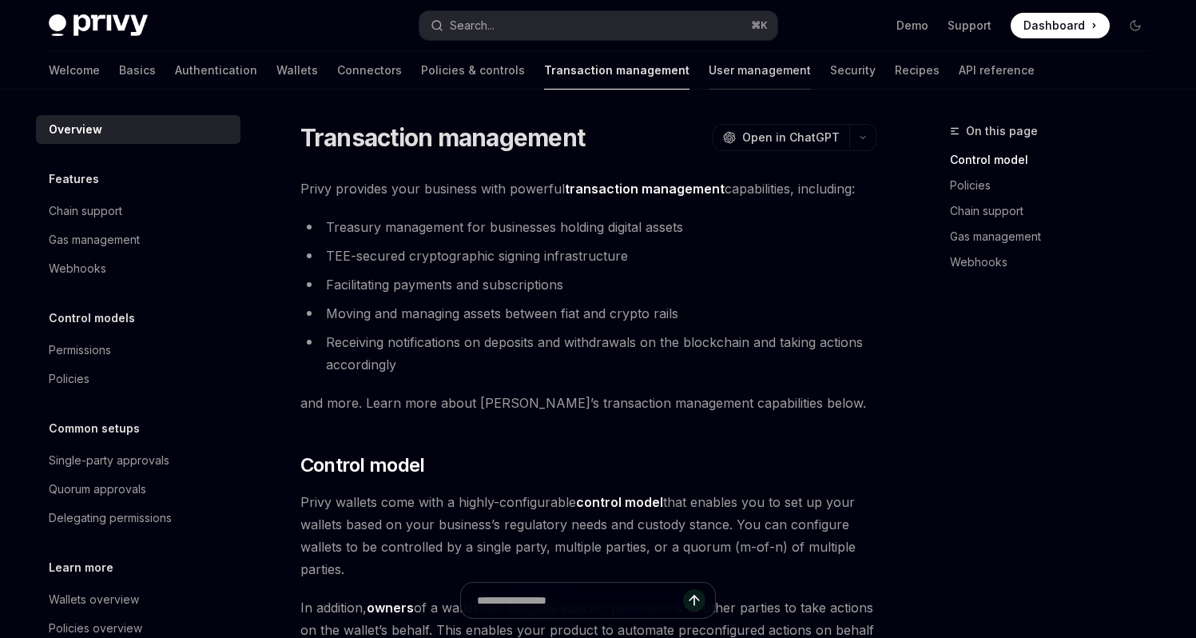
click at [709, 75] on link "User management" at bounding box center [760, 70] width 102 height 38
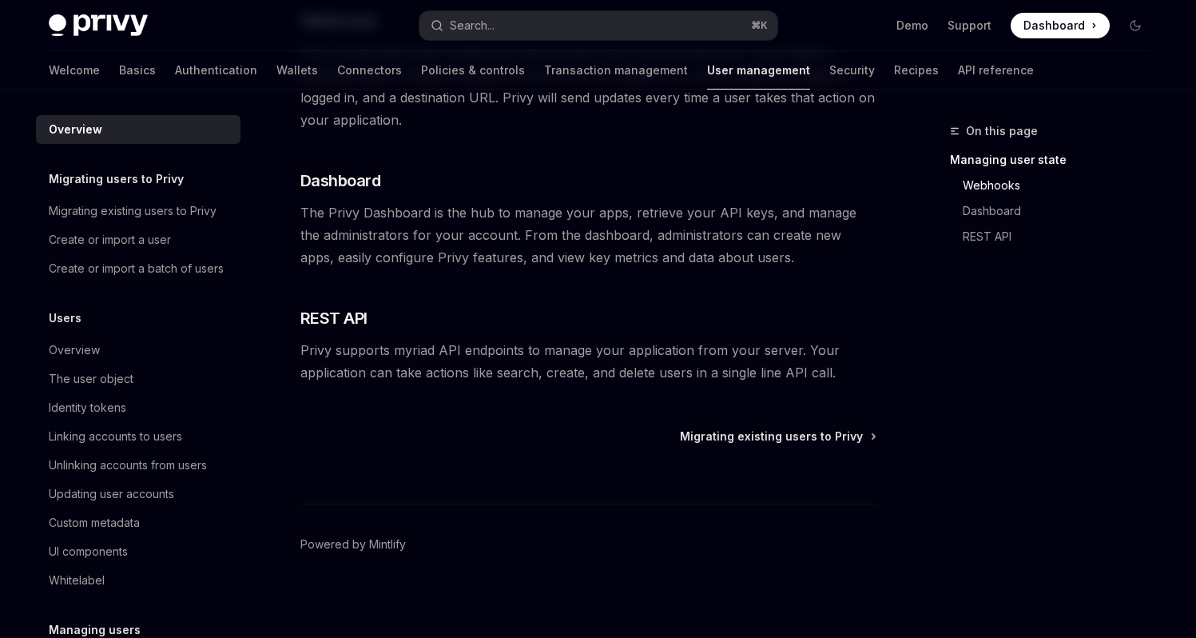
scroll to position [376, 0]
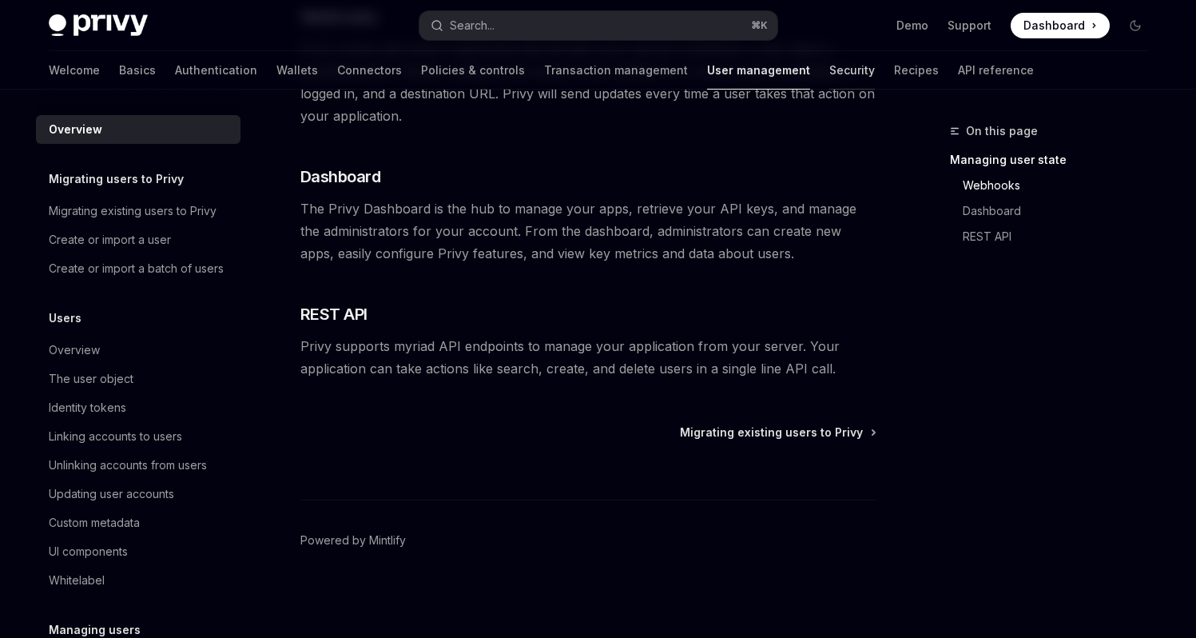
click at [830, 75] on link "Security" at bounding box center [853, 70] width 46 height 38
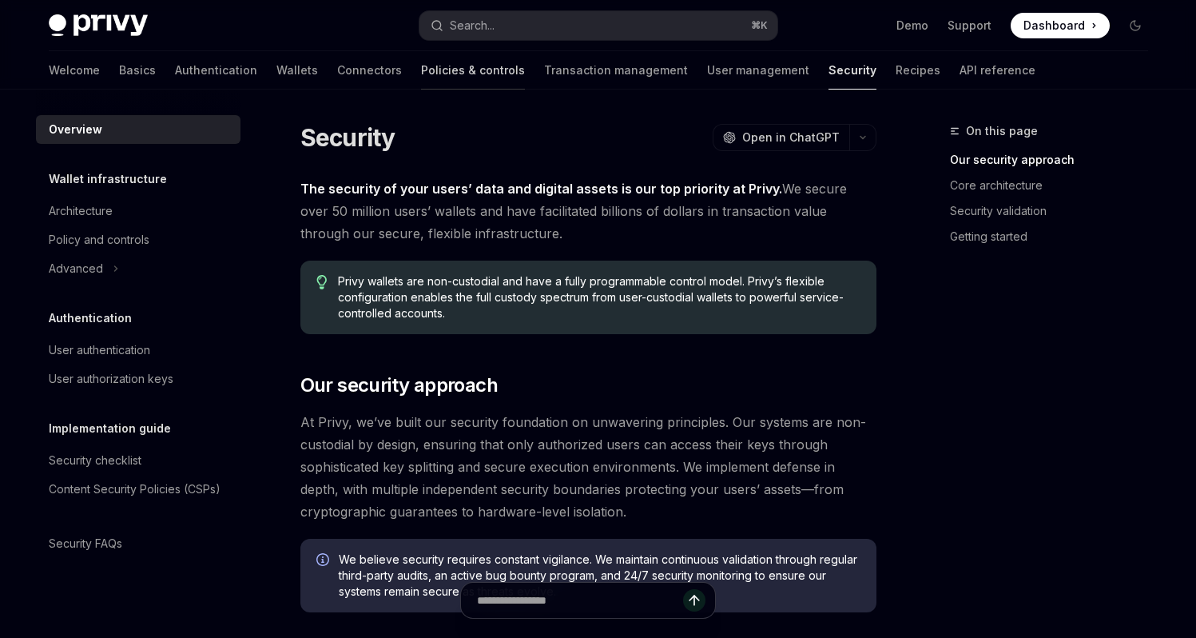
click at [421, 73] on link "Policies & controls" at bounding box center [473, 70] width 104 height 38
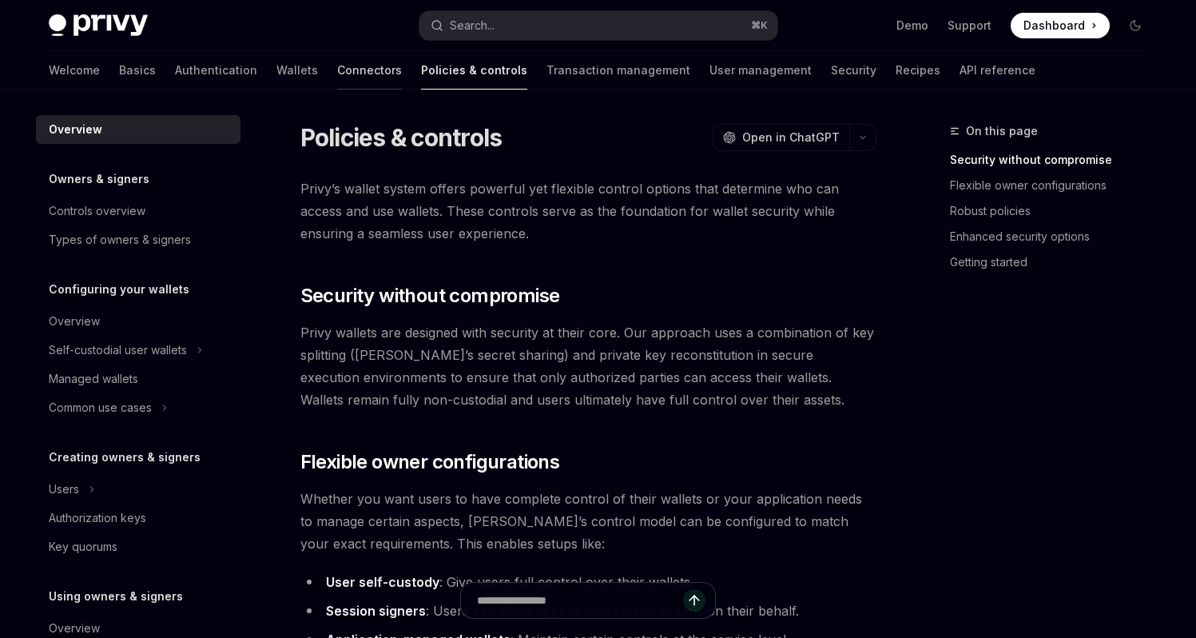
click at [337, 73] on link "Connectors" at bounding box center [369, 70] width 65 height 38
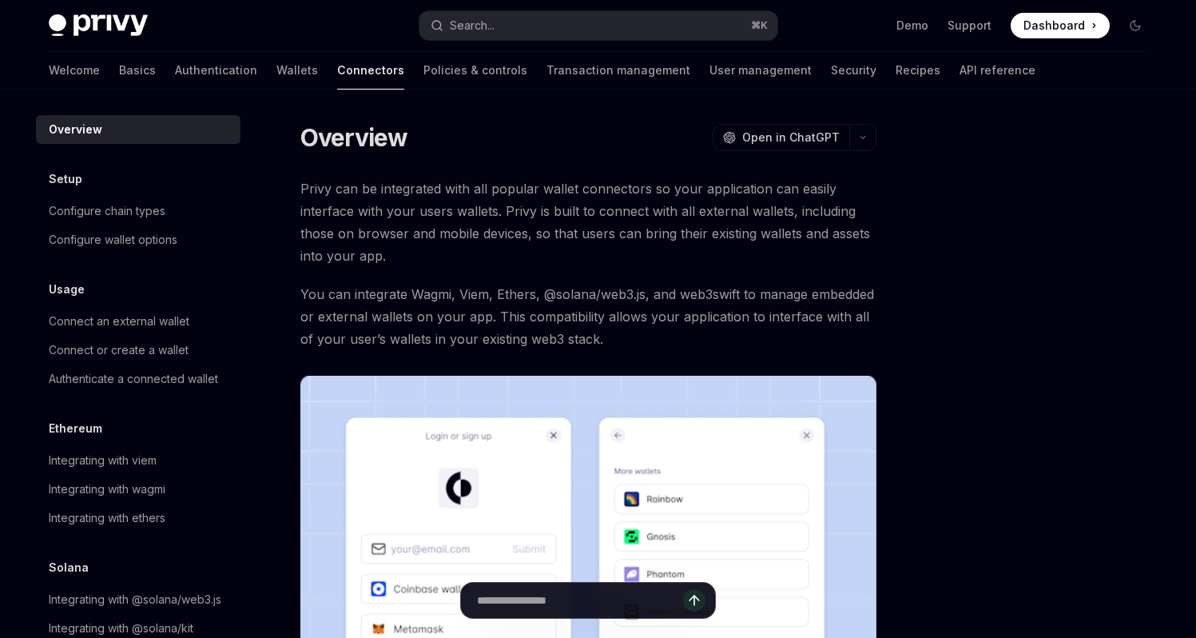
click at [188, 67] on div "Welcome Basics Authentication Wallets Connectors Policies & controls Transactio…" at bounding box center [542, 70] width 987 height 38
click at [277, 67] on link "Wallets" at bounding box center [298, 70] width 42 height 38
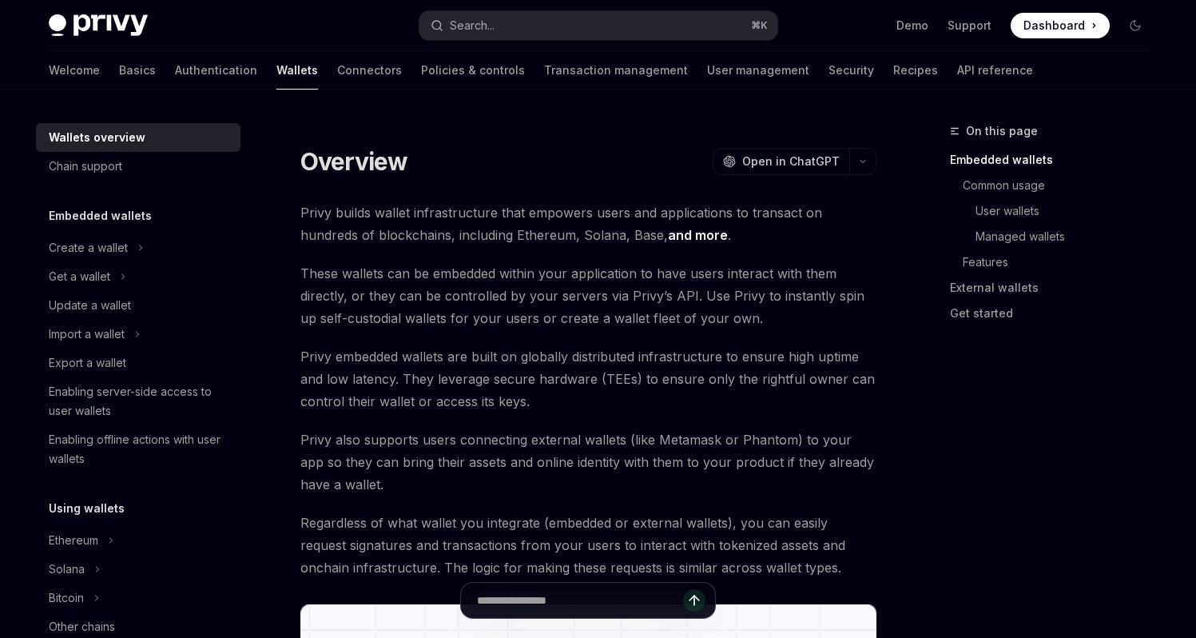
click at [656, 169] on div "Overview OpenAI Open in ChatGPT" at bounding box center [588, 161] width 576 height 29
click at [175, 70] on link "Authentication" at bounding box center [216, 70] width 82 height 38
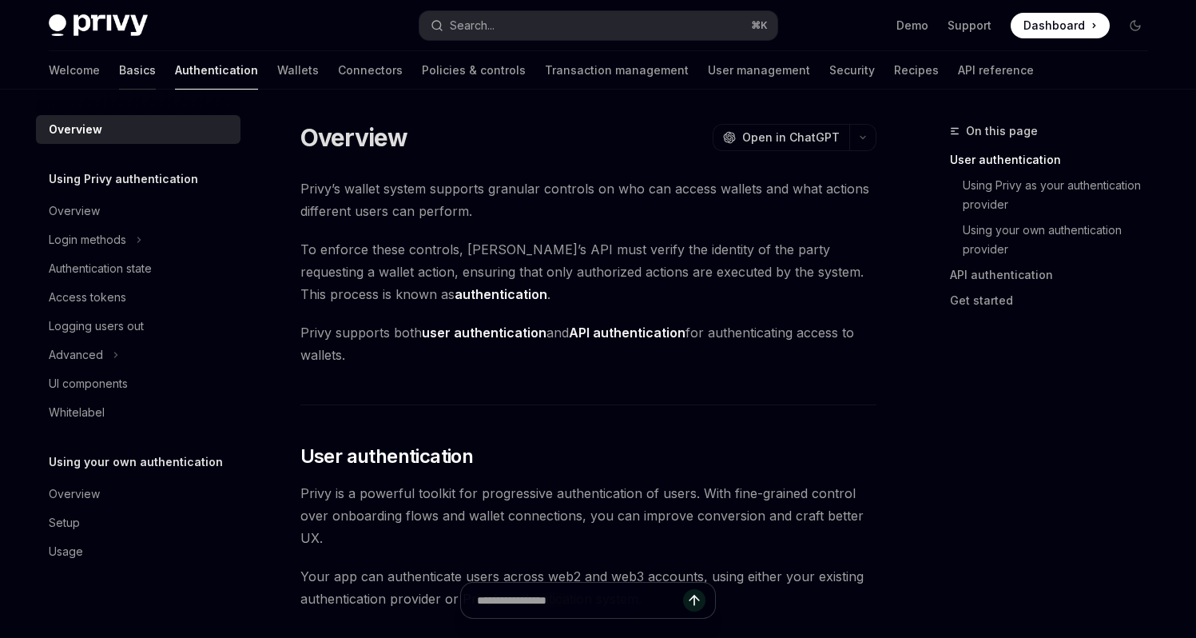
click at [119, 70] on link "Basics" at bounding box center [137, 70] width 37 height 38
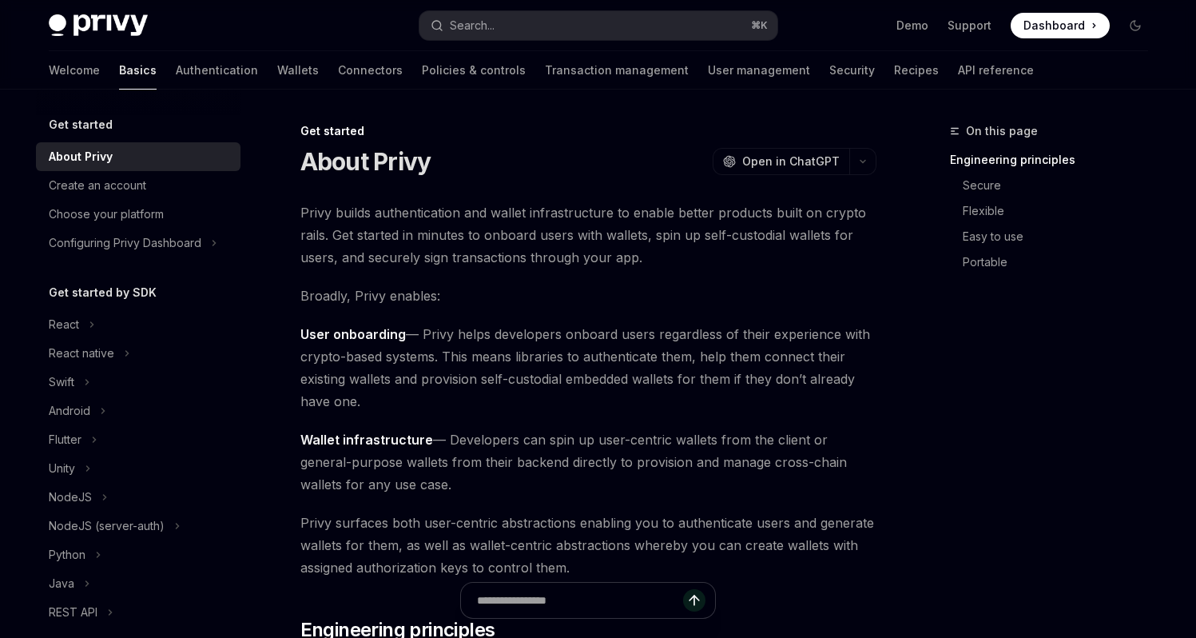
click at [622, 256] on span "Privy builds authentication and wallet infrastructure to enable better products…" at bounding box center [588, 234] width 576 height 67
click at [176, 78] on link "Authentication" at bounding box center [217, 70] width 82 height 38
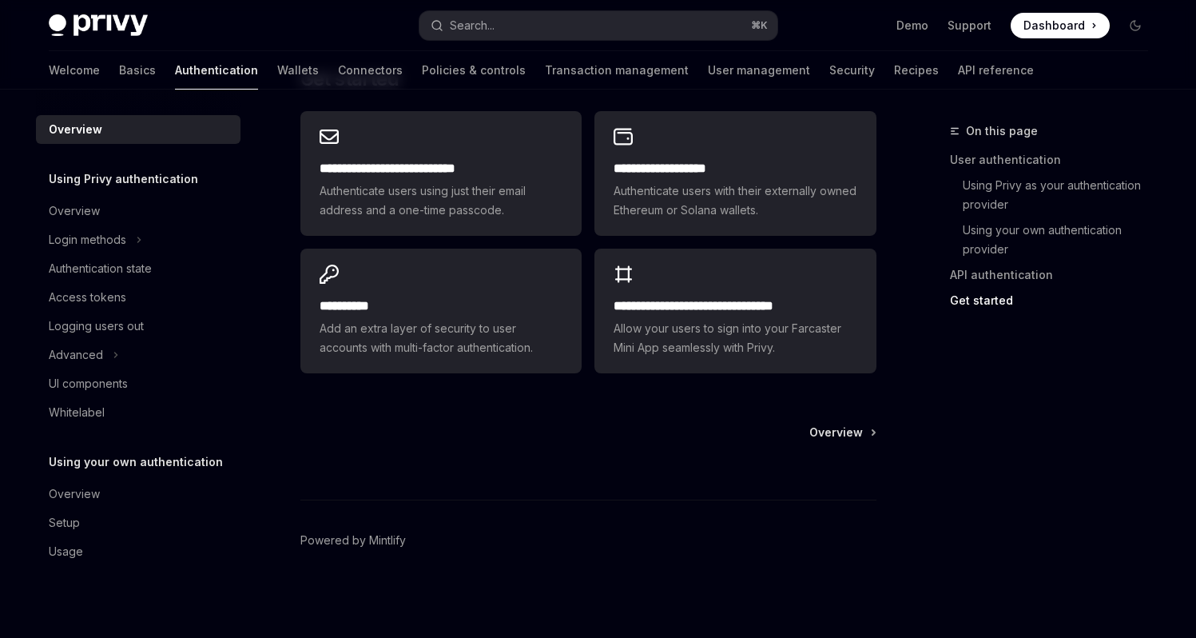
scroll to position [1352, 0]
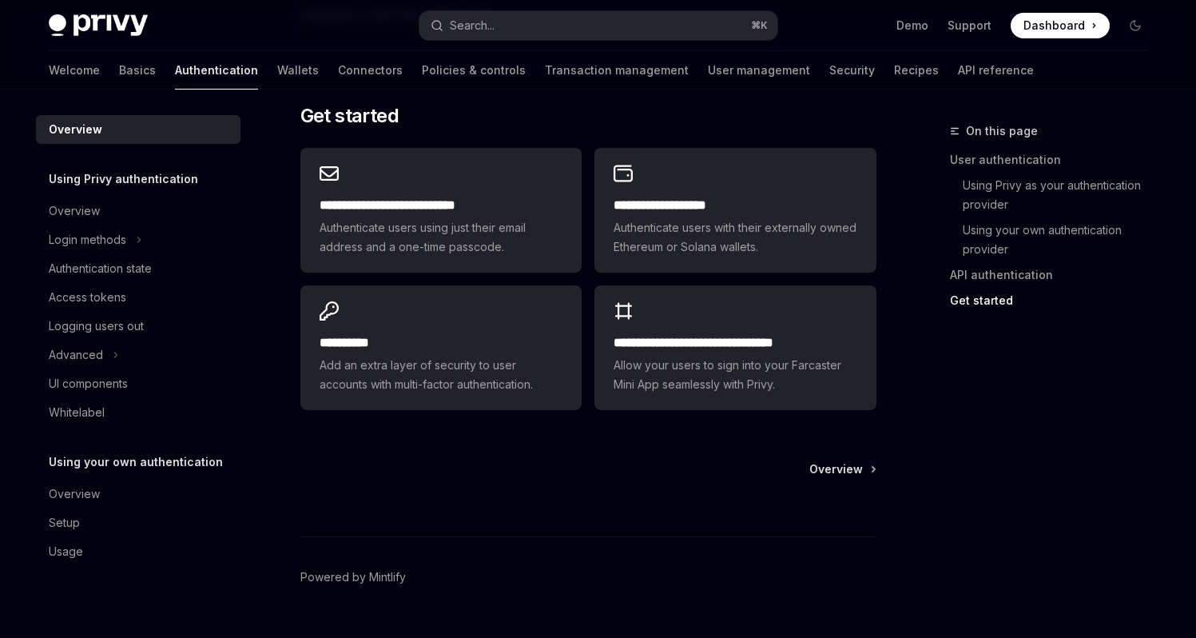
click at [565, 522] on div at bounding box center [588, 506] width 576 height 59
click at [121, 238] on div "Login methods" at bounding box center [88, 239] width 78 height 19
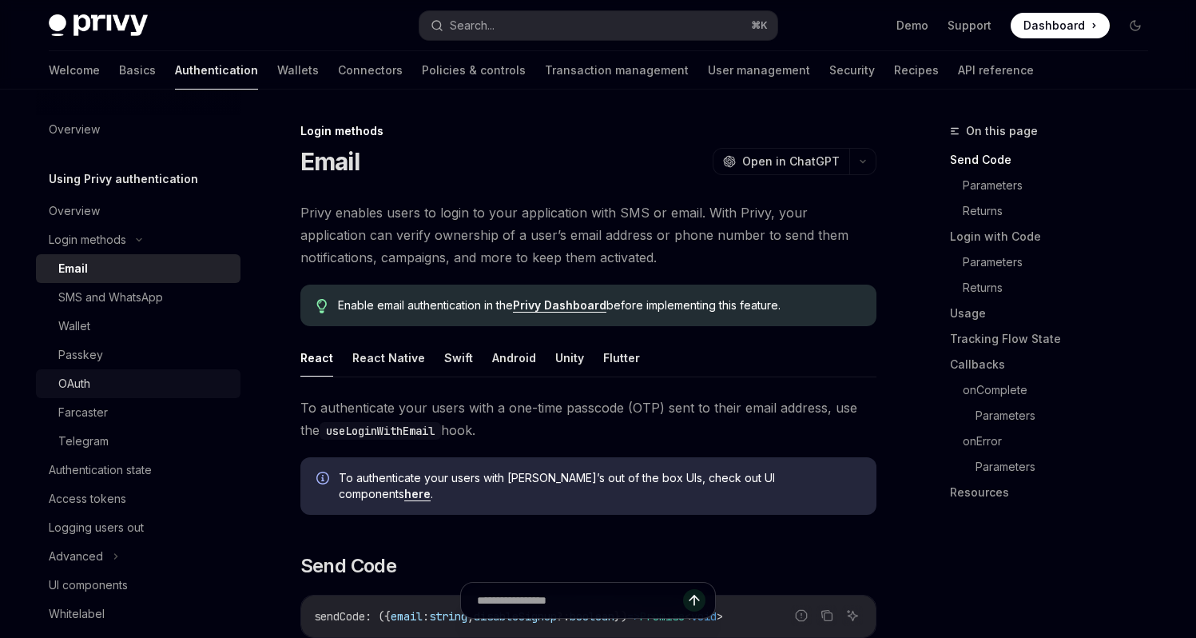
click at [94, 387] on div "OAuth" at bounding box center [144, 383] width 173 height 19
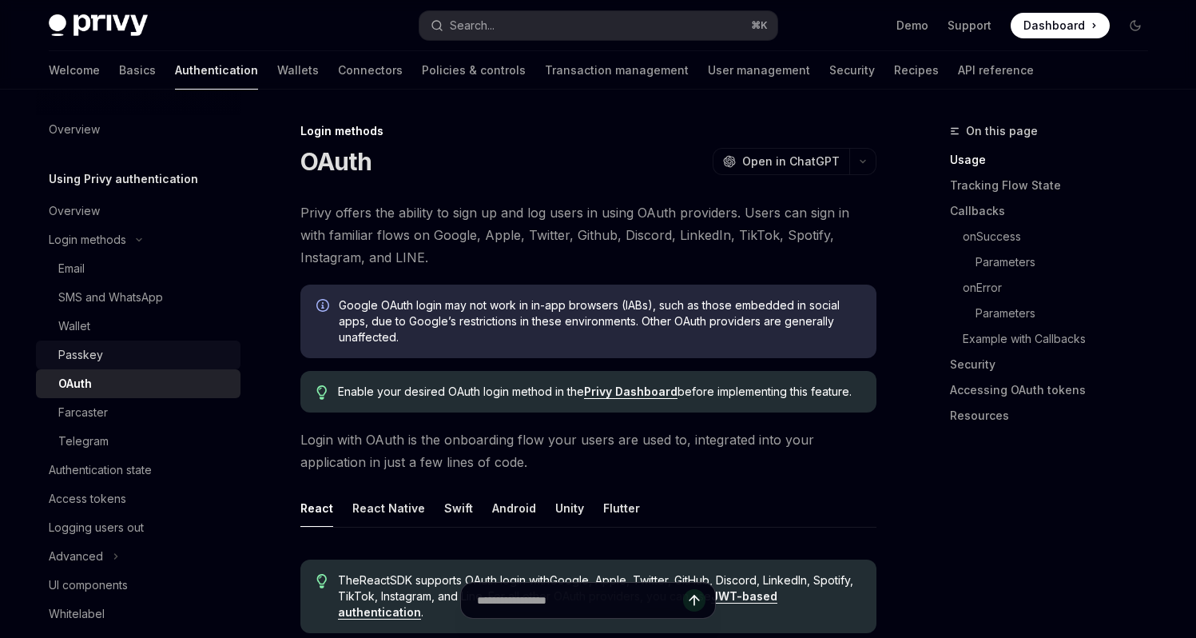
click at [101, 365] on link "Passkey" at bounding box center [138, 354] width 205 height 29
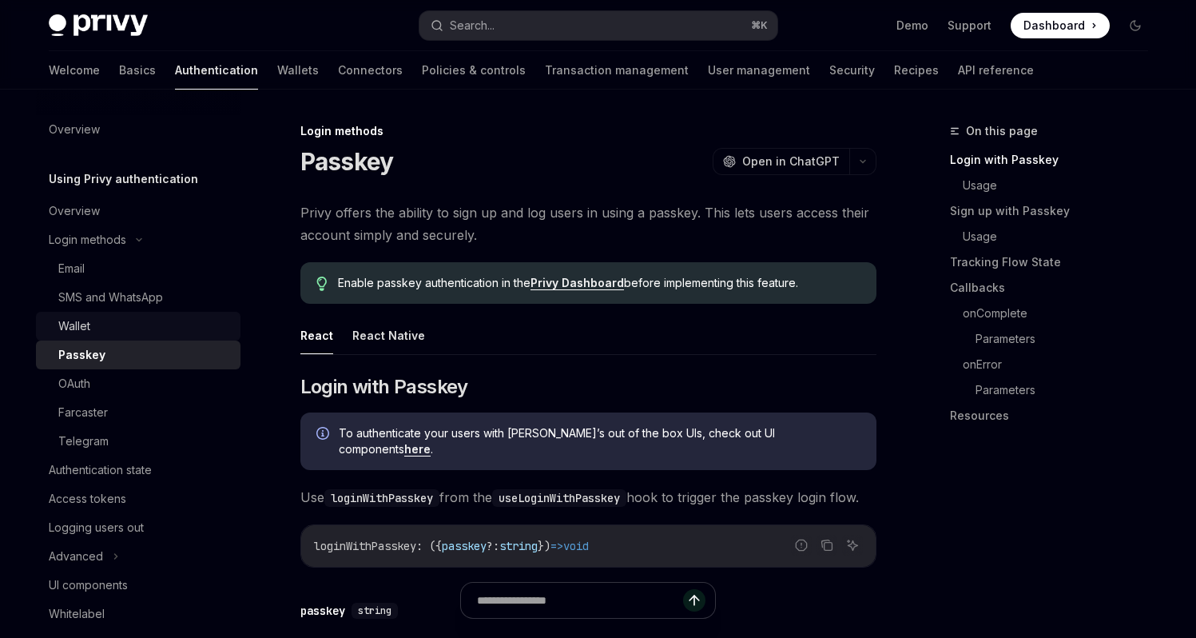
click at [101, 328] on div "Wallet" at bounding box center [144, 325] width 173 height 19
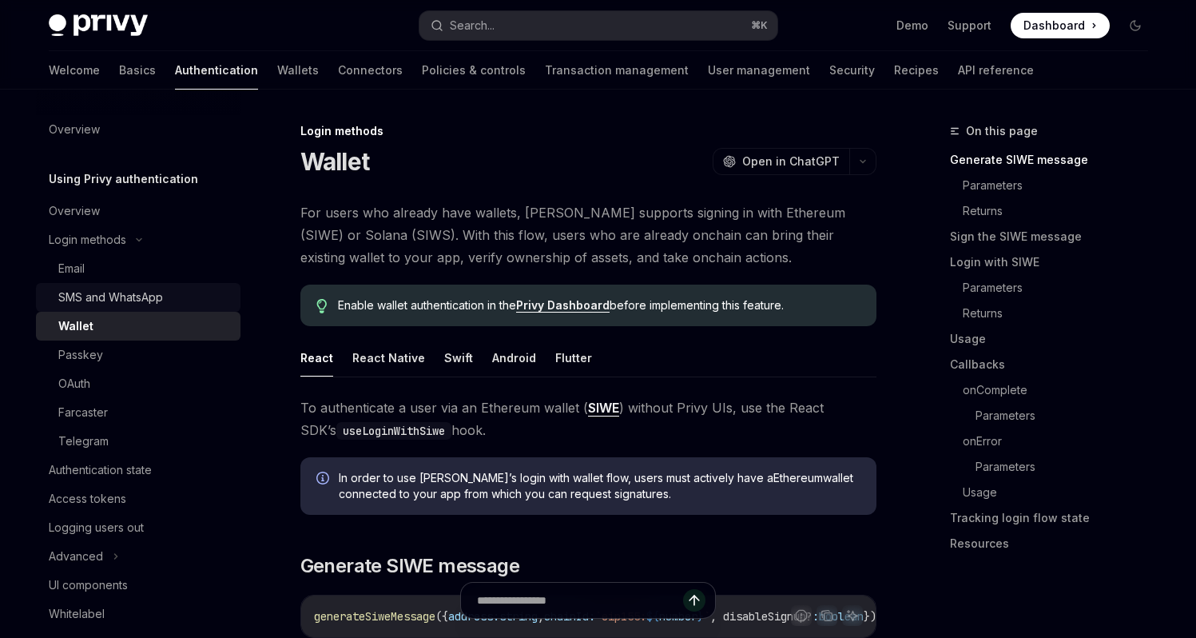
click at [115, 292] on div "SMS and WhatsApp" at bounding box center [110, 297] width 105 height 19
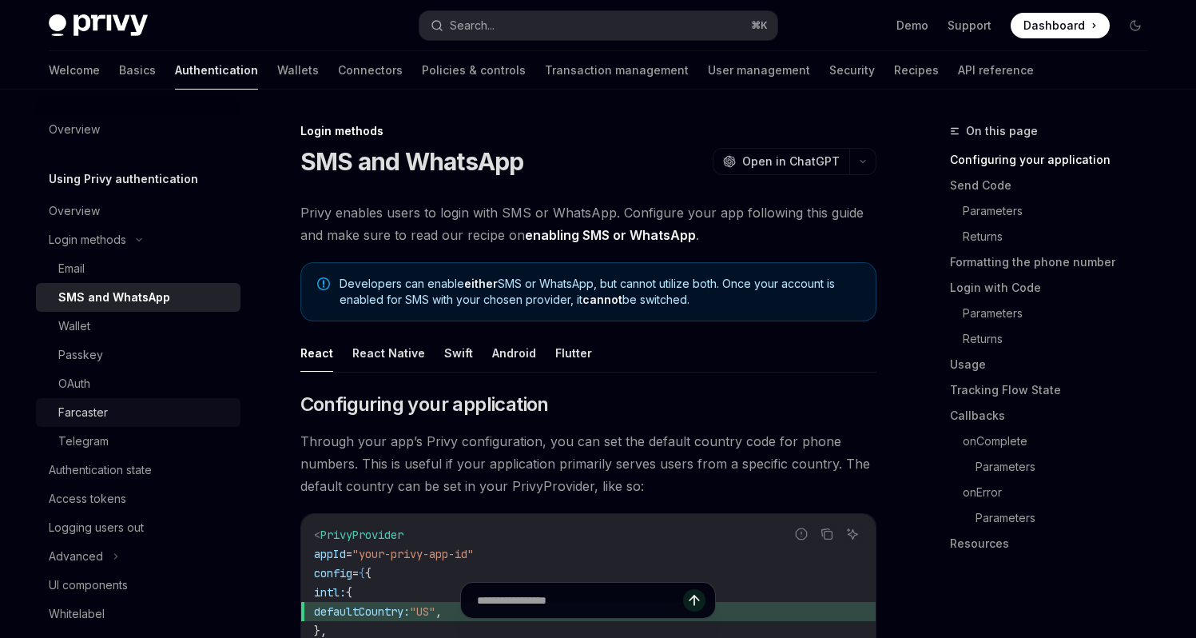
click at [84, 411] on div "Farcaster" at bounding box center [83, 412] width 50 height 19
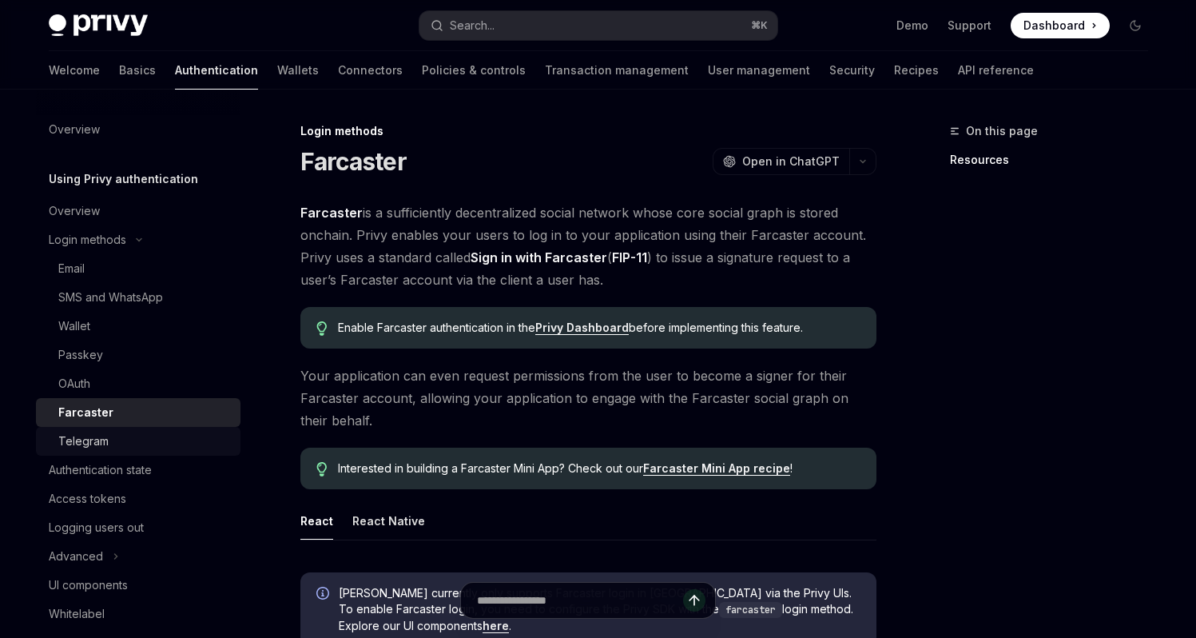
click at [90, 441] on div "Telegram" at bounding box center [83, 441] width 50 height 19
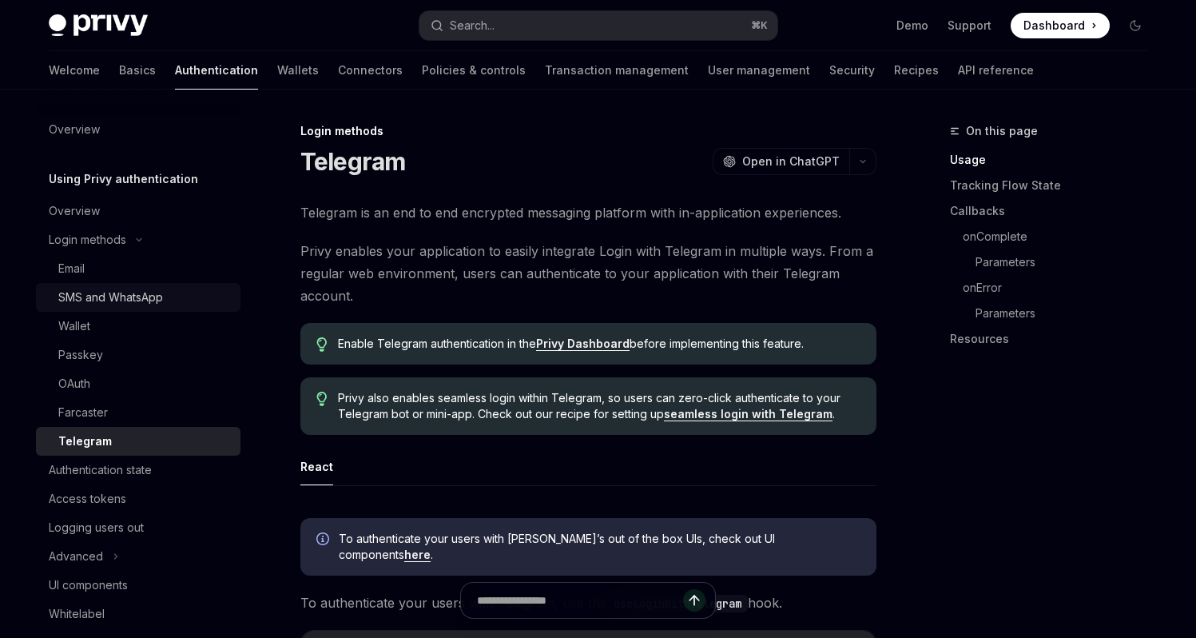
click at [90, 299] on div "SMS and WhatsApp" at bounding box center [110, 297] width 105 height 19
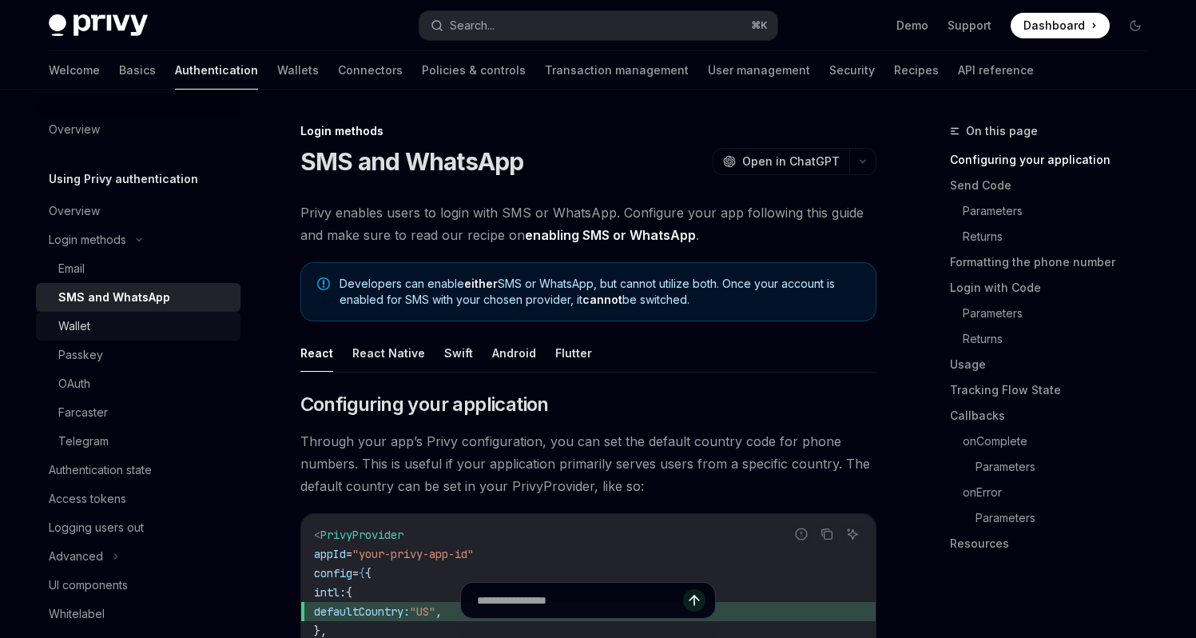
click at [86, 325] on div "Wallet" at bounding box center [74, 325] width 32 height 19
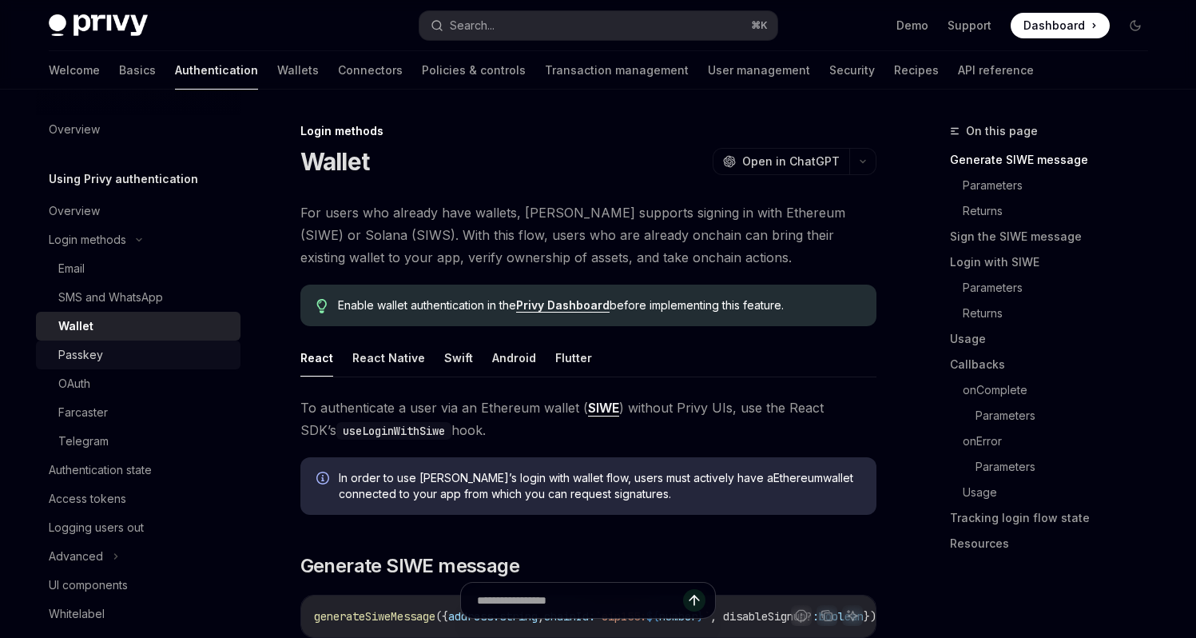
click at [91, 349] on div "Passkey" at bounding box center [80, 354] width 45 height 19
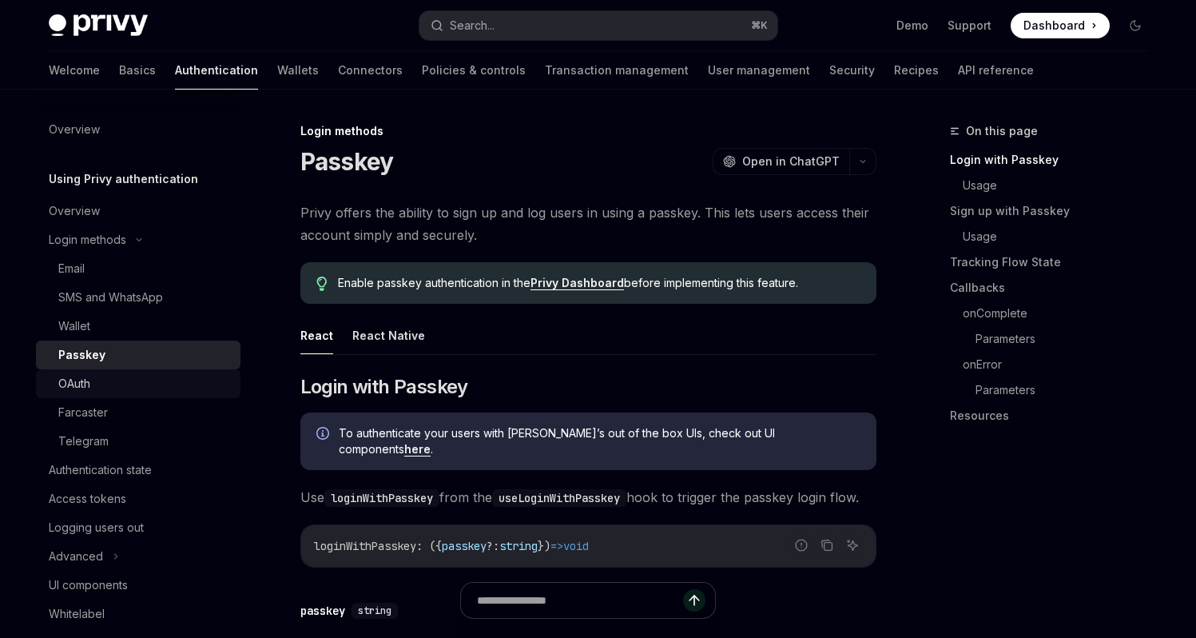
click at [92, 389] on div "OAuth" at bounding box center [144, 383] width 173 height 19
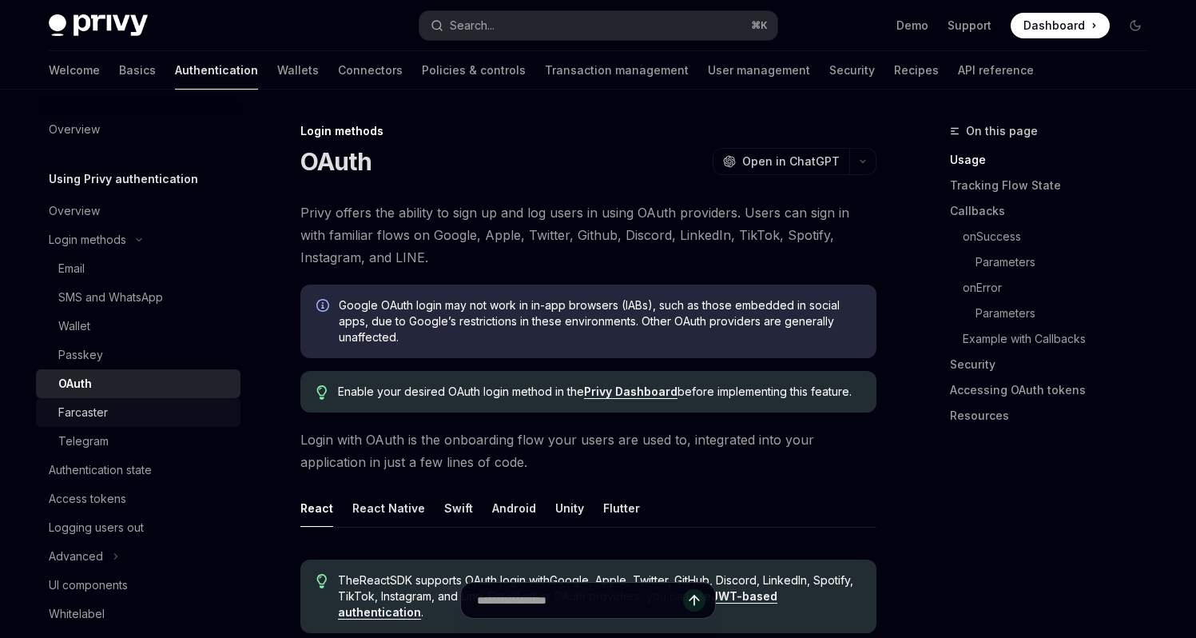
click at [94, 413] on div "Farcaster" at bounding box center [83, 412] width 50 height 19
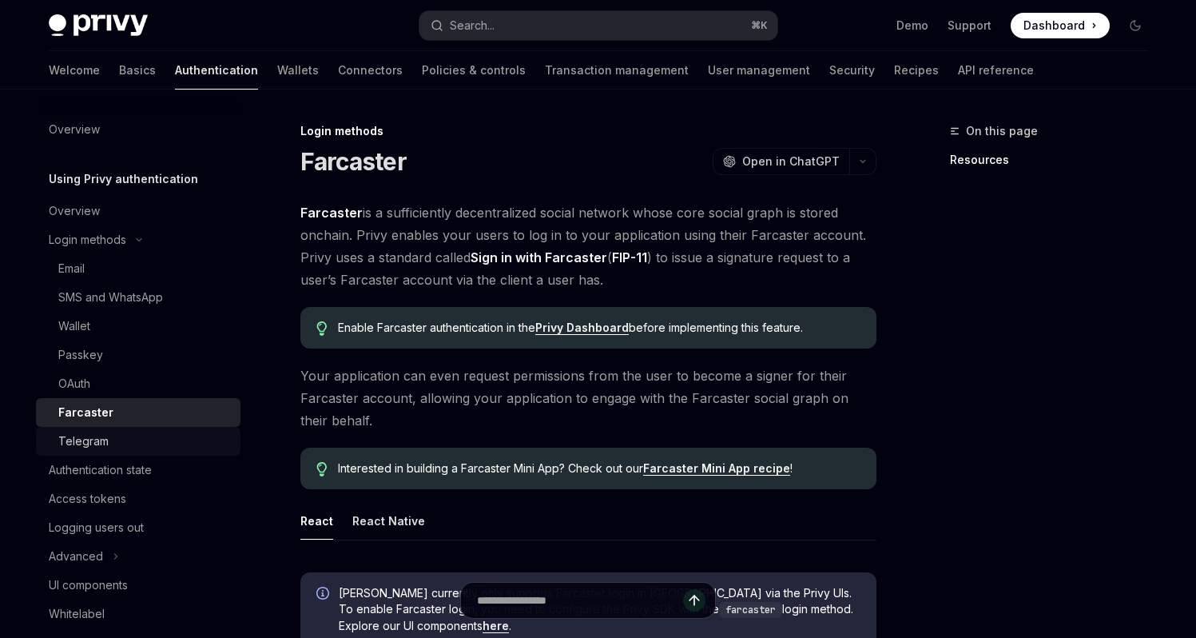
click at [102, 442] on div "Telegram" at bounding box center [83, 441] width 50 height 19
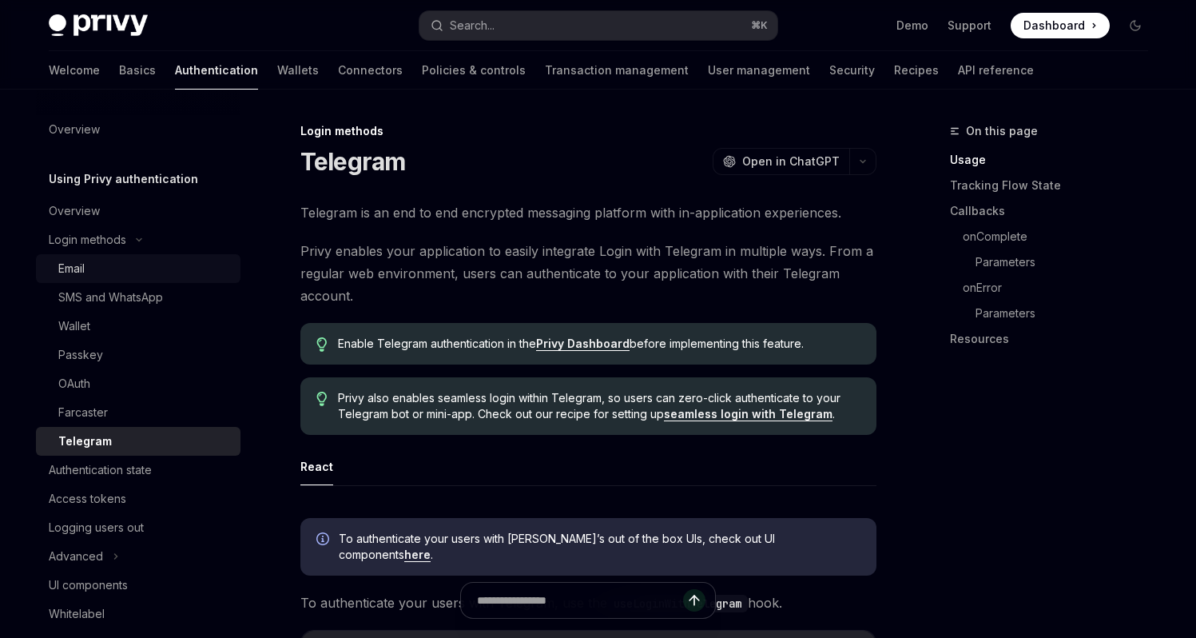
click at [108, 267] on div "Email" at bounding box center [144, 268] width 173 height 19
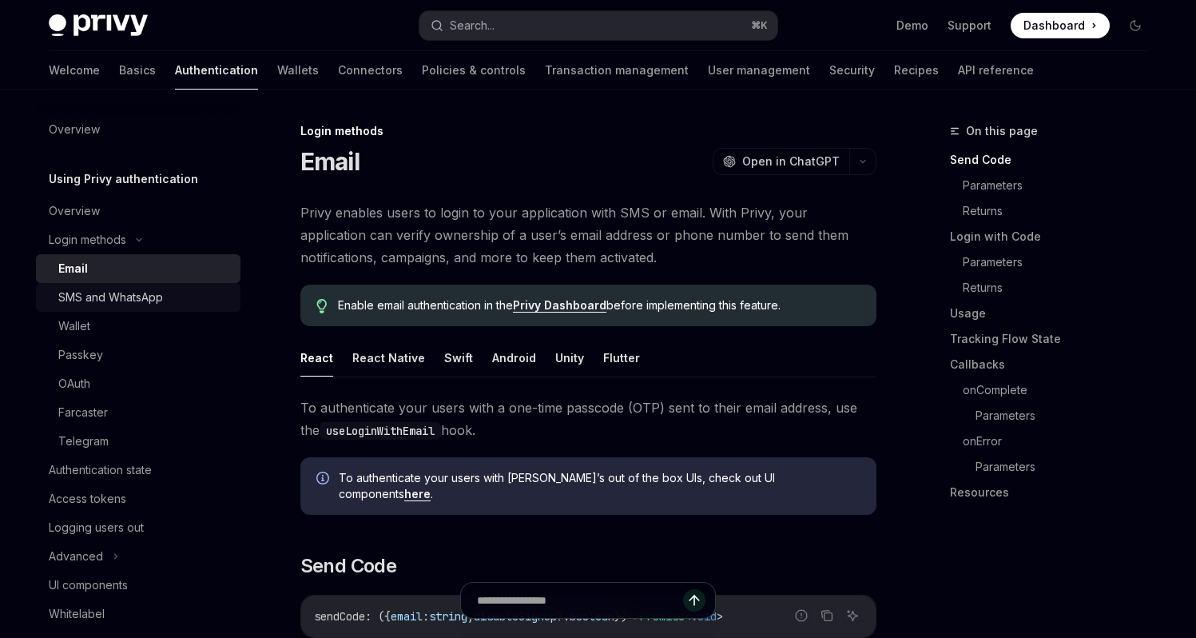
click at [109, 292] on div "SMS and WhatsApp" at bounding box center [110, 297] width 105 height 19
type textarea "*"
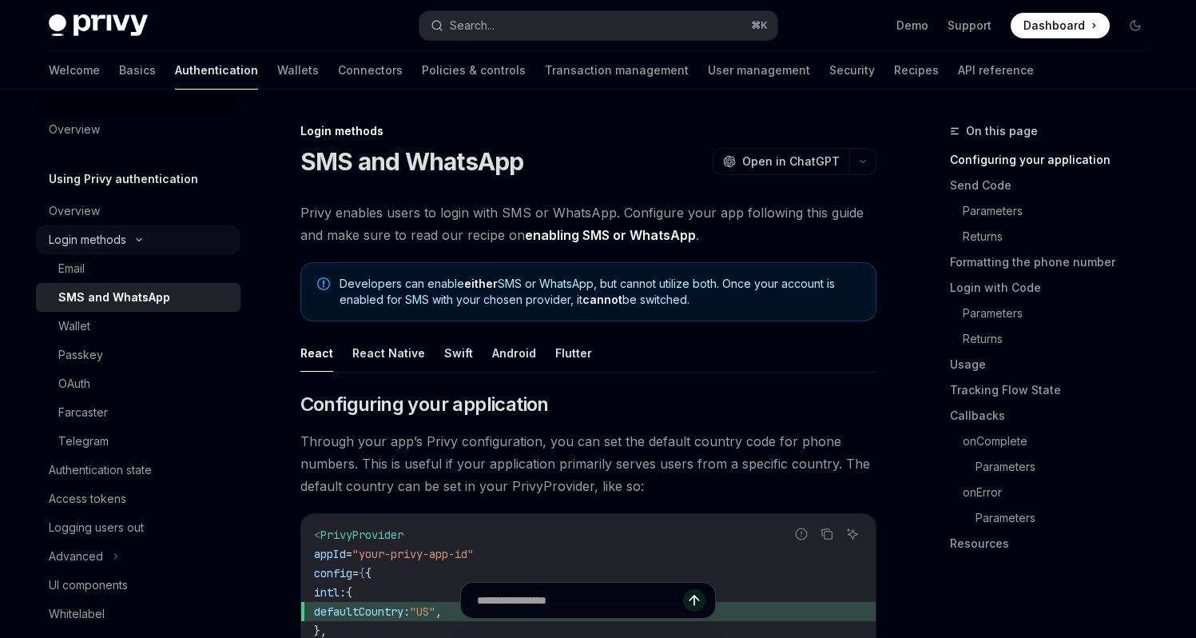
click at [105, 247] on div "Login methods" at bounding box center [88, 239] width 78 height 19
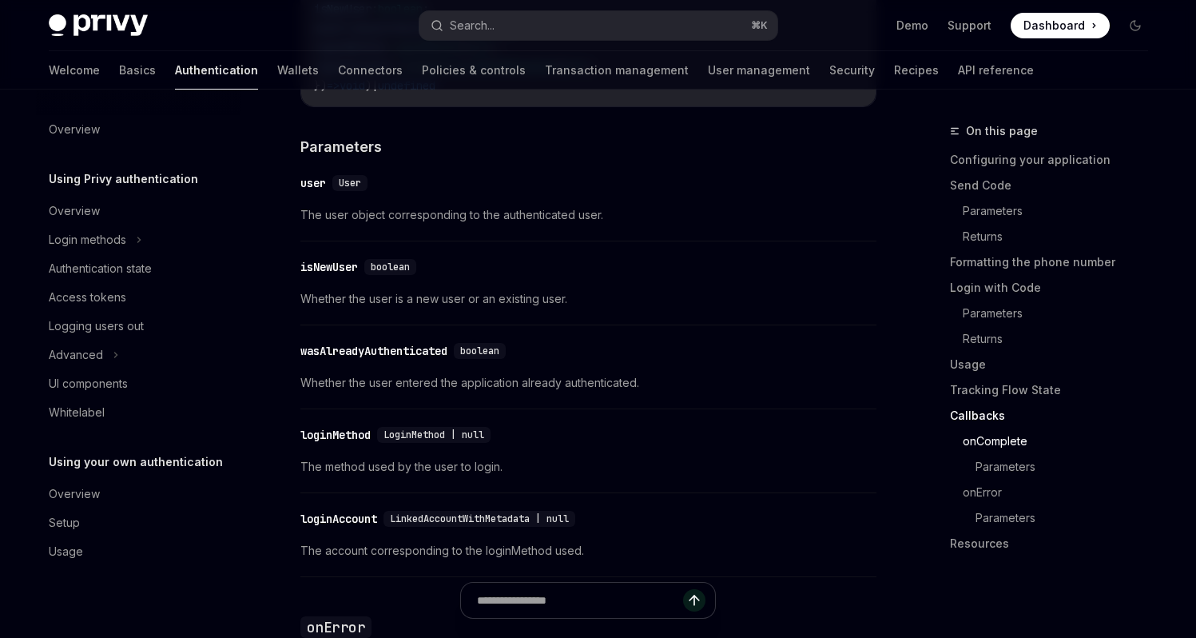
scroll to position [4079, 0]
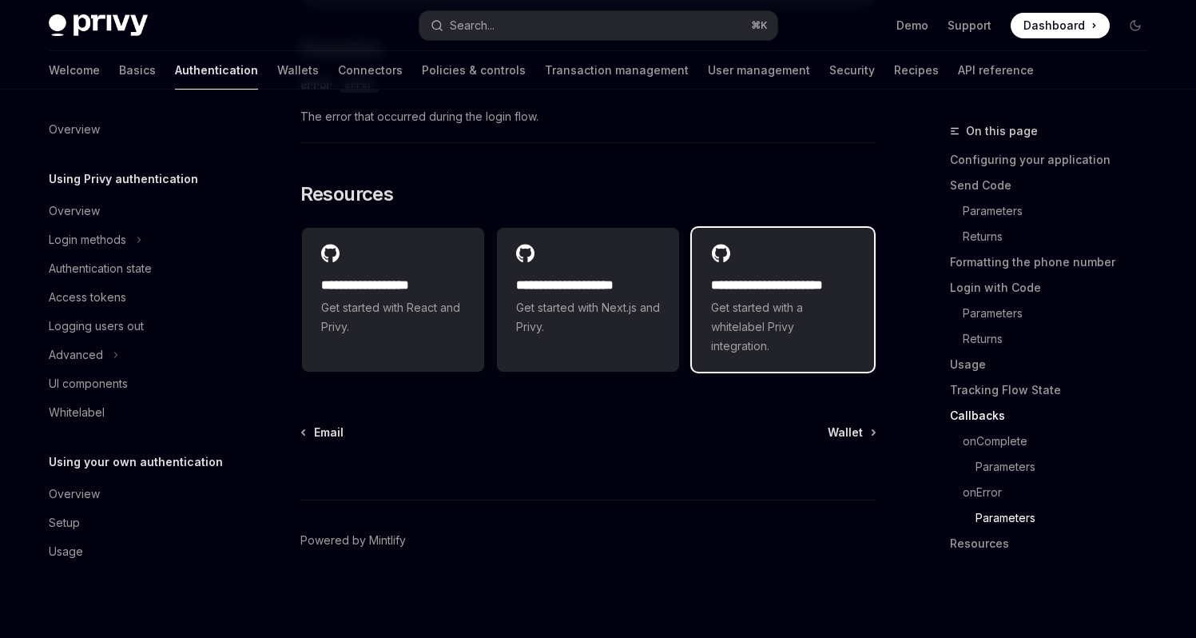
click at [838, 313] on span "Get started with a whitelabel Privy integration." at bounding box center [783, 327] width 144 height 58
